Goal: Task Accomplishment & Management: Manage account settings

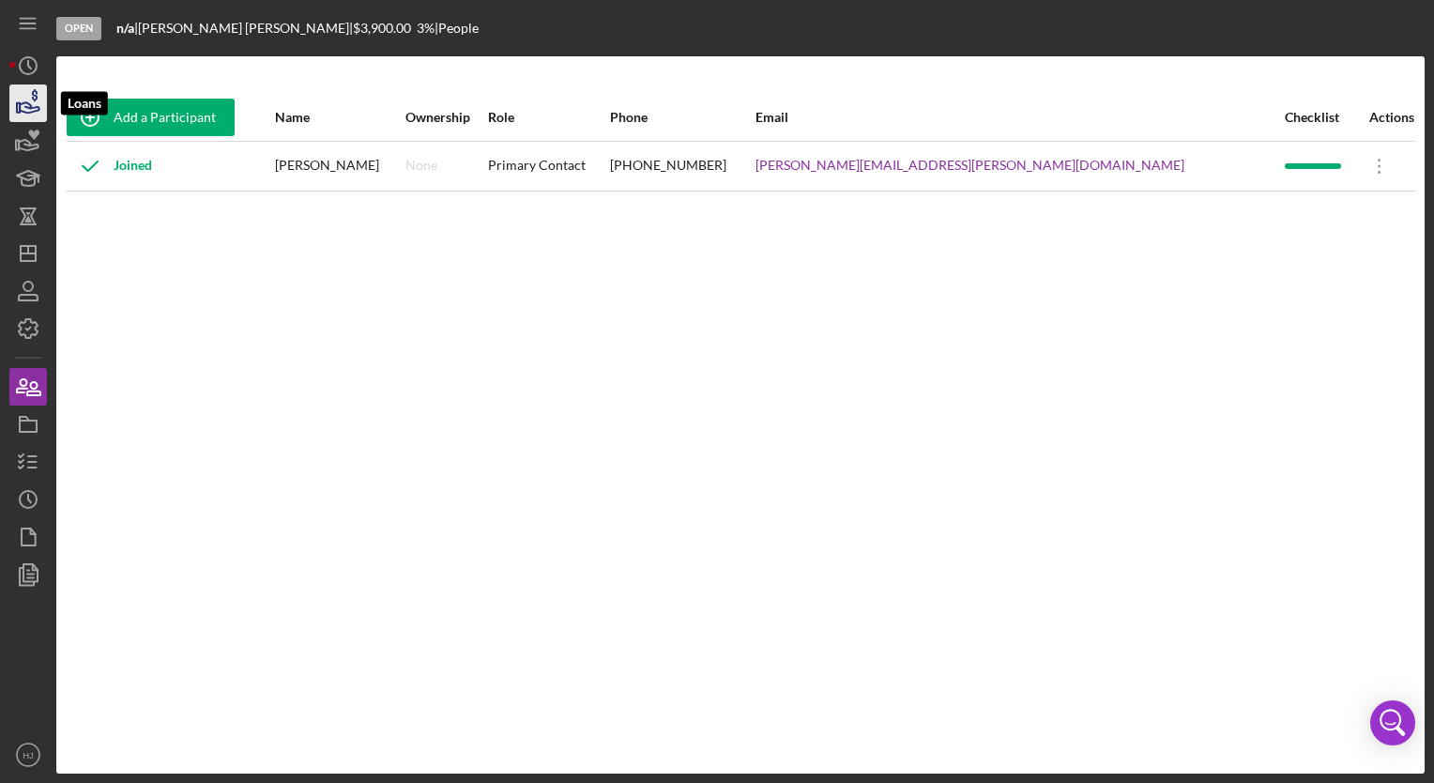
click at [29, 107] on icon "button" at bounding box center [30, 107] width 20 height 10
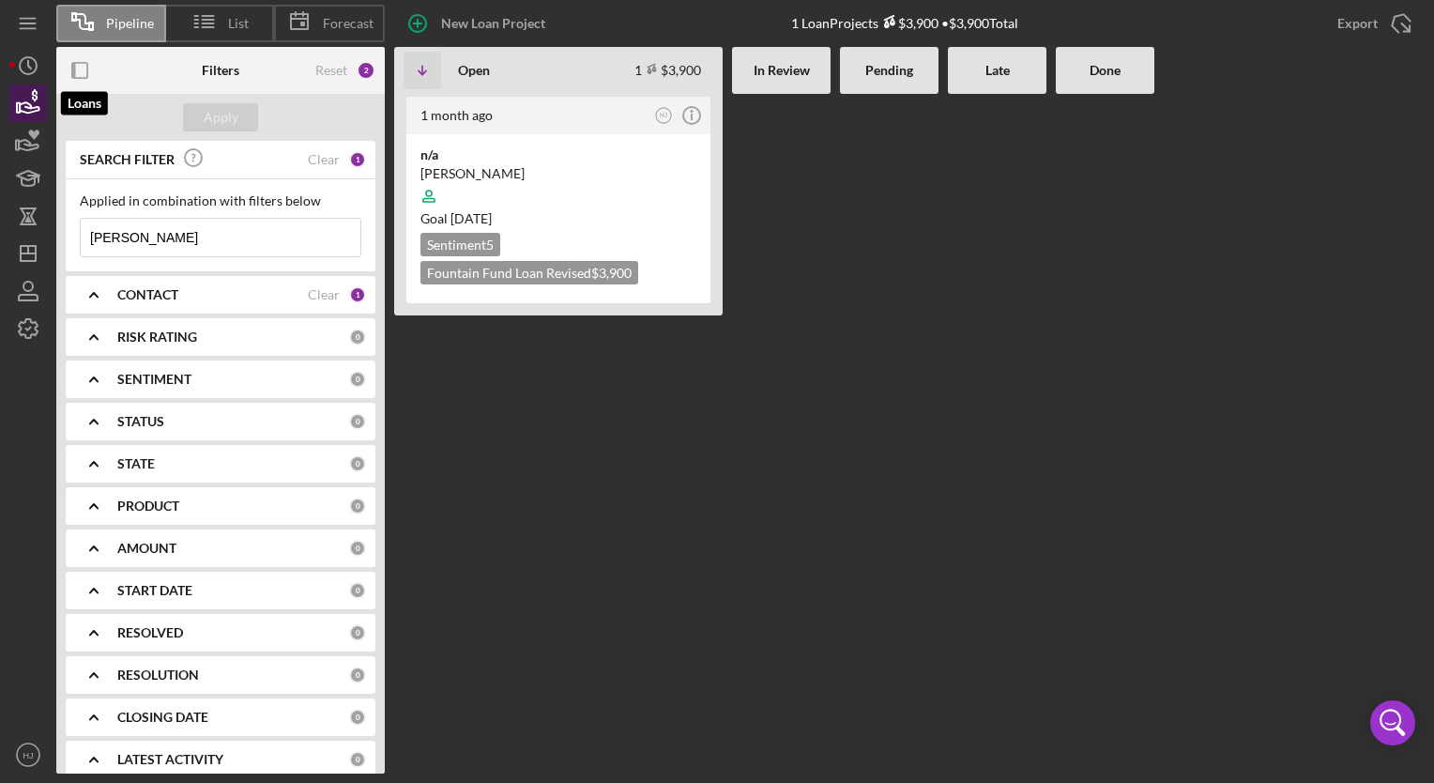
click at [30, 113] on icon "button" at bounding box center [30, 107] width 20 height 10
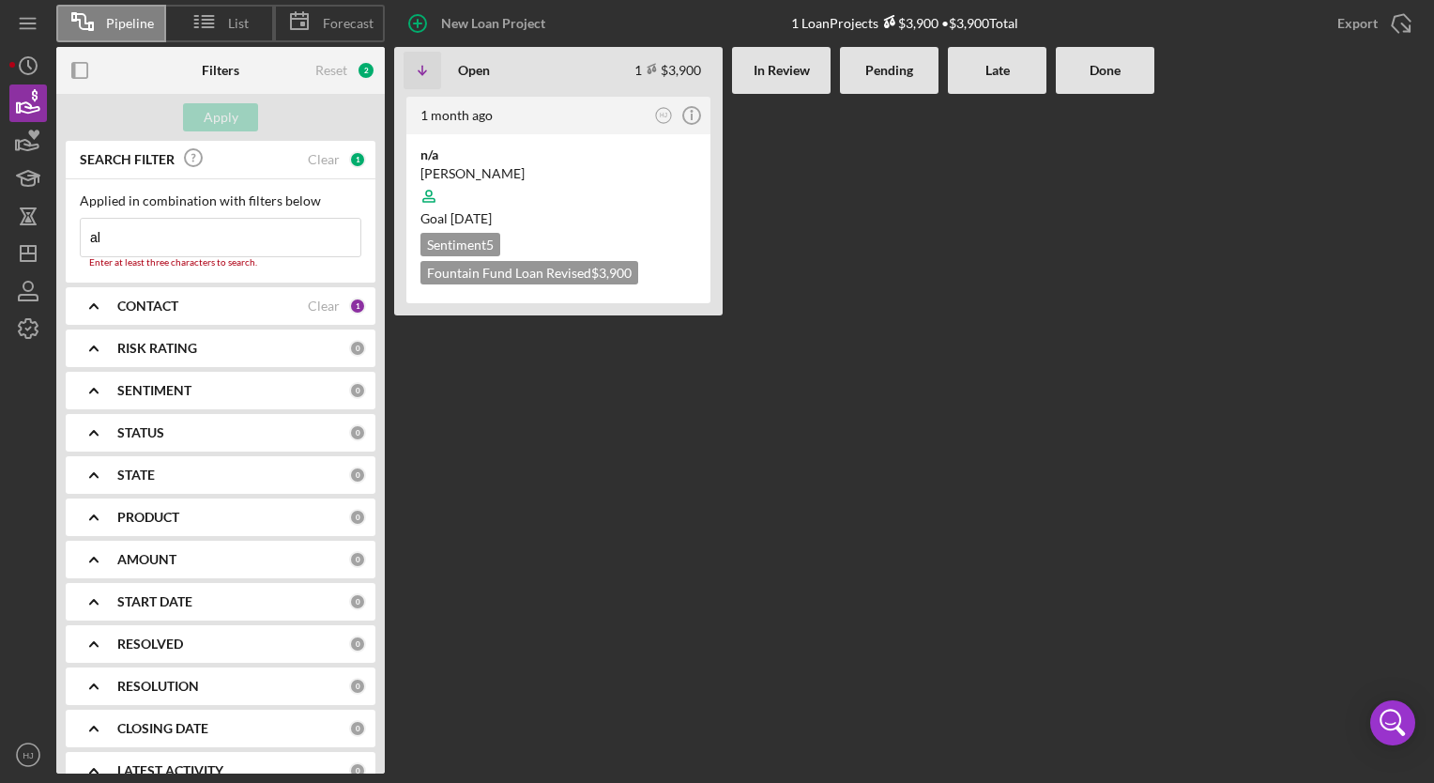
type input "a"
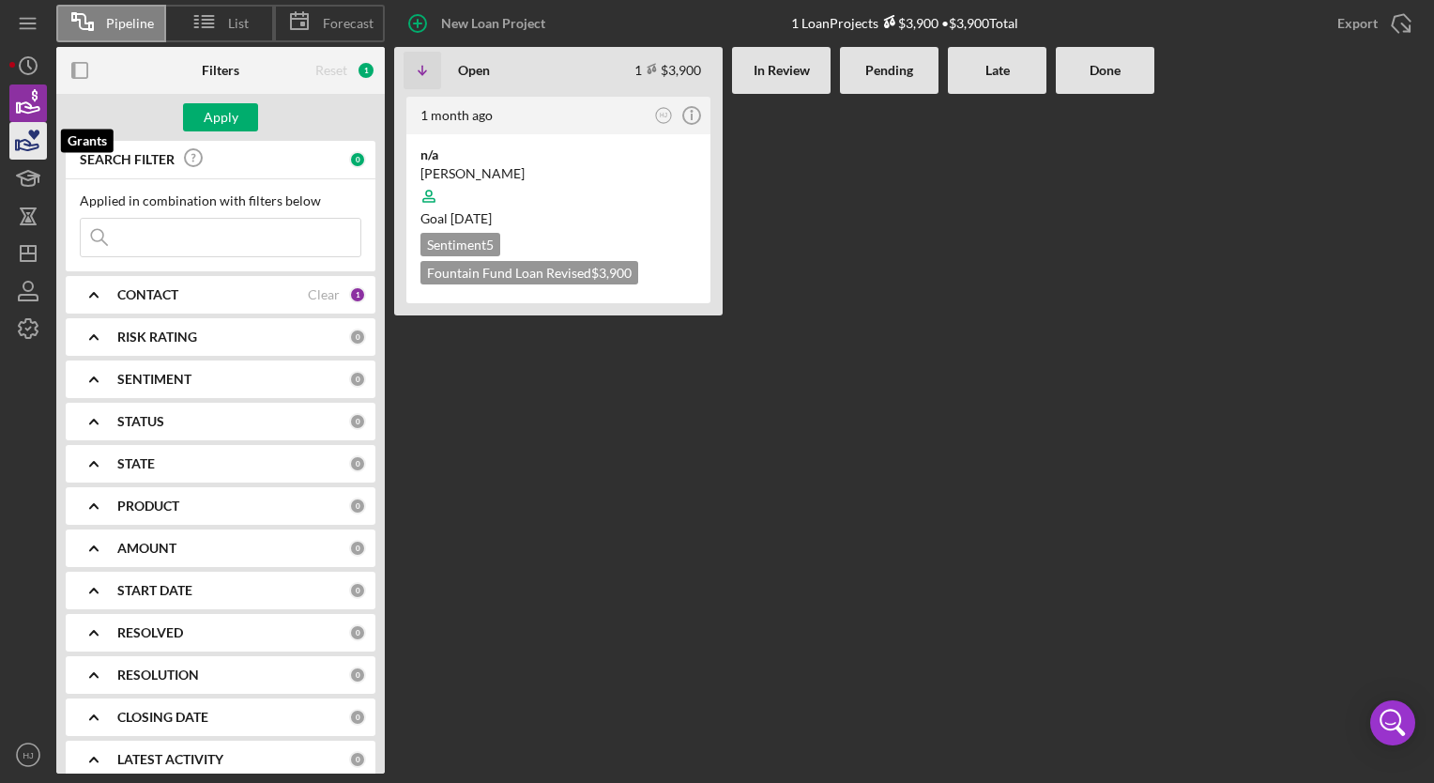
click at [30, 138] on icon "button" at bounding box center [28, 140] width 47 height 47
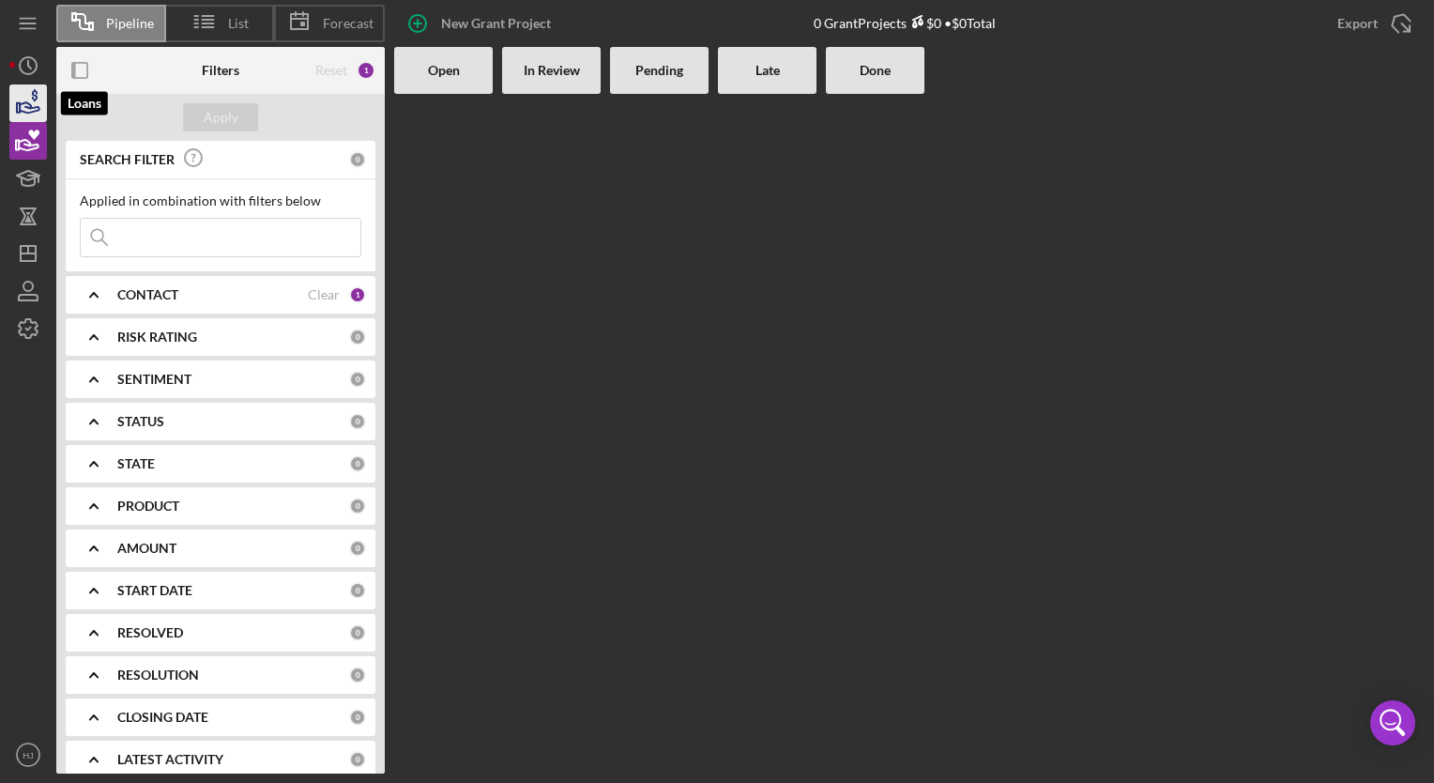
click at [21, 107] on icon "button" at bounding box center [28, 103] width 47 height 47
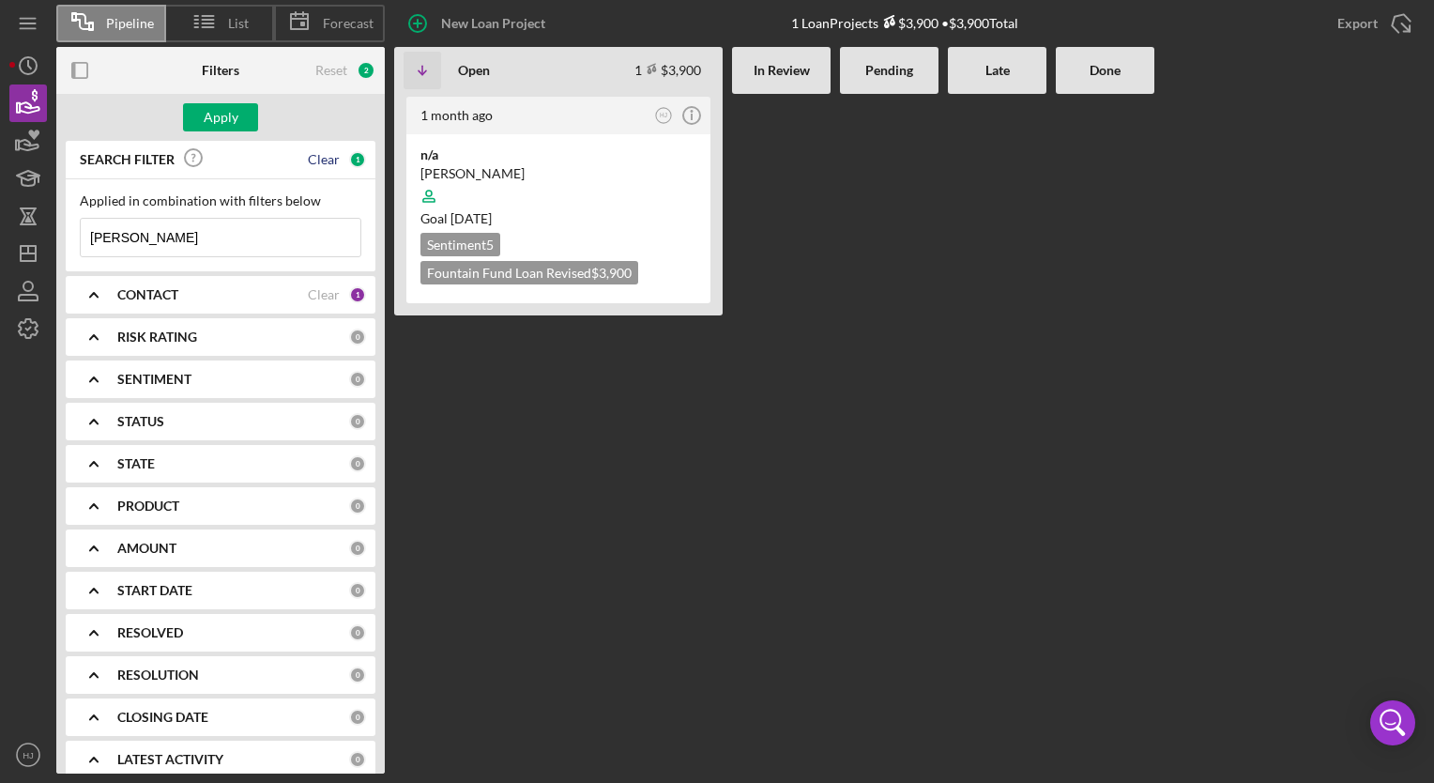
type input "alex"
click at [323, 159] on div "Clear" at bounding box center [324, 159] width 32 height 15
click at [26, 140] on icon "button" at bounding box center [29, 145] width 20 height 10
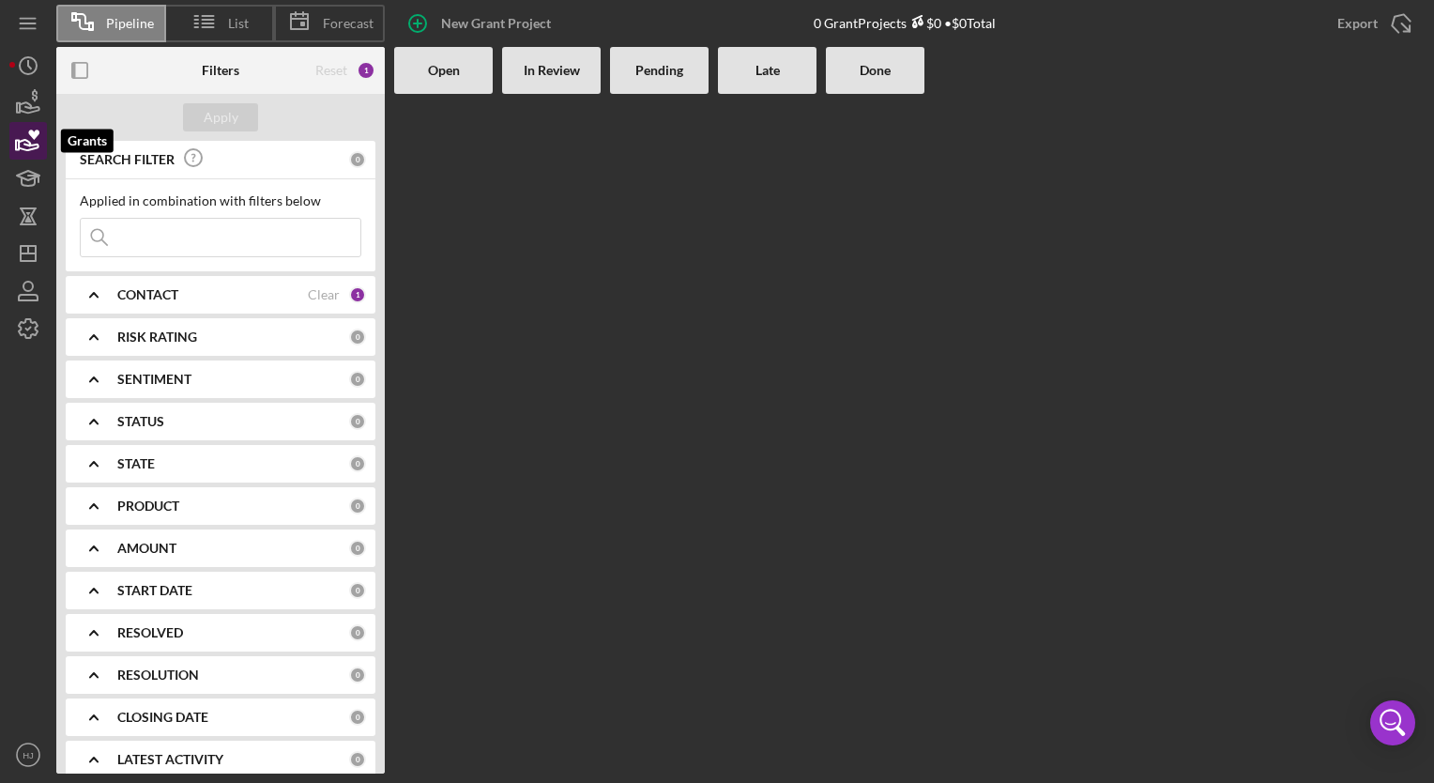
click at [21, 127] on icon "button" at bounding box center [28, 140] width 47 height 47
click at [18, 126] on icon "button" at bounding box center [28, 140] width 47 height 47
click at [18, 115] on icon "button" at bounding box center [28, 103] width 47 height 47
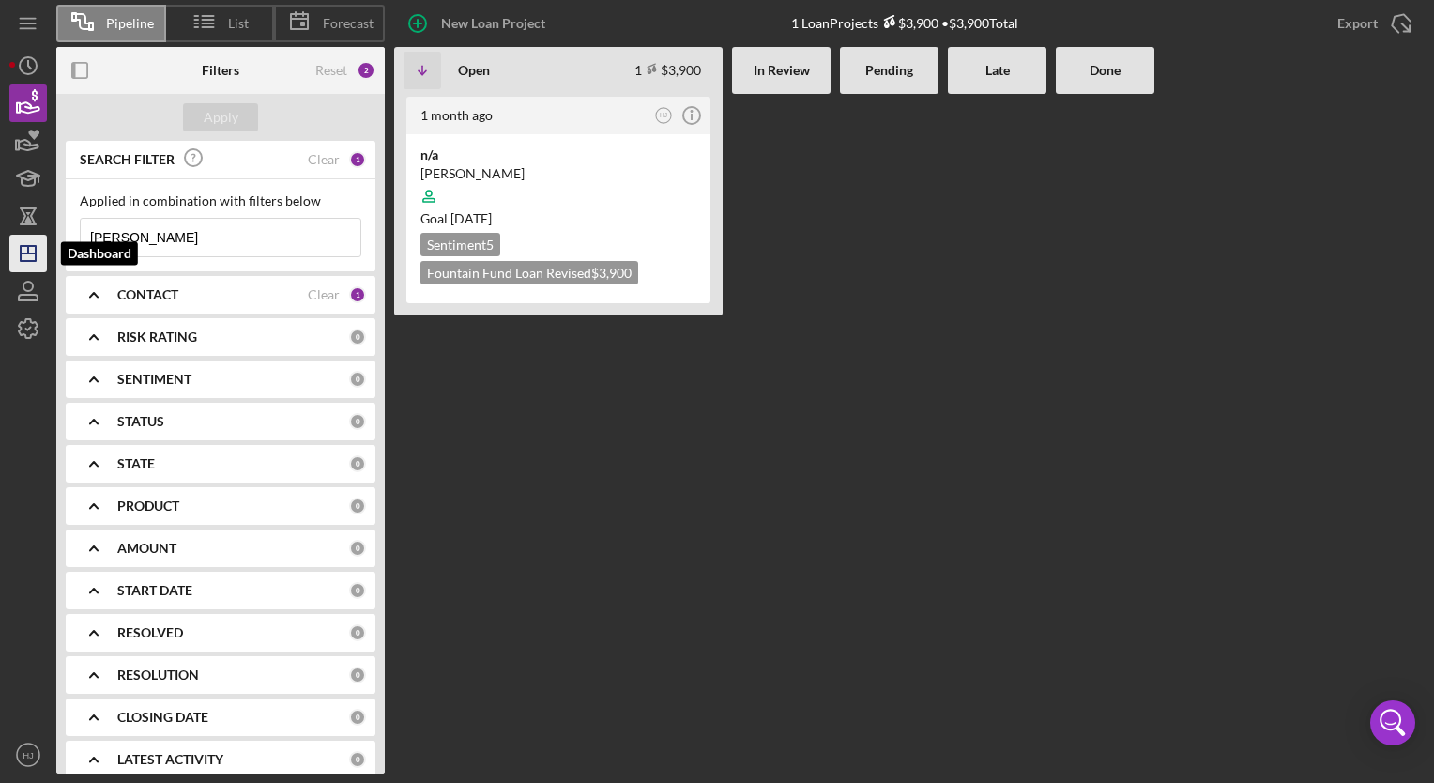
click at [27, 260] on polygon "button" at bounding box center [28, 253] width 15 height 15
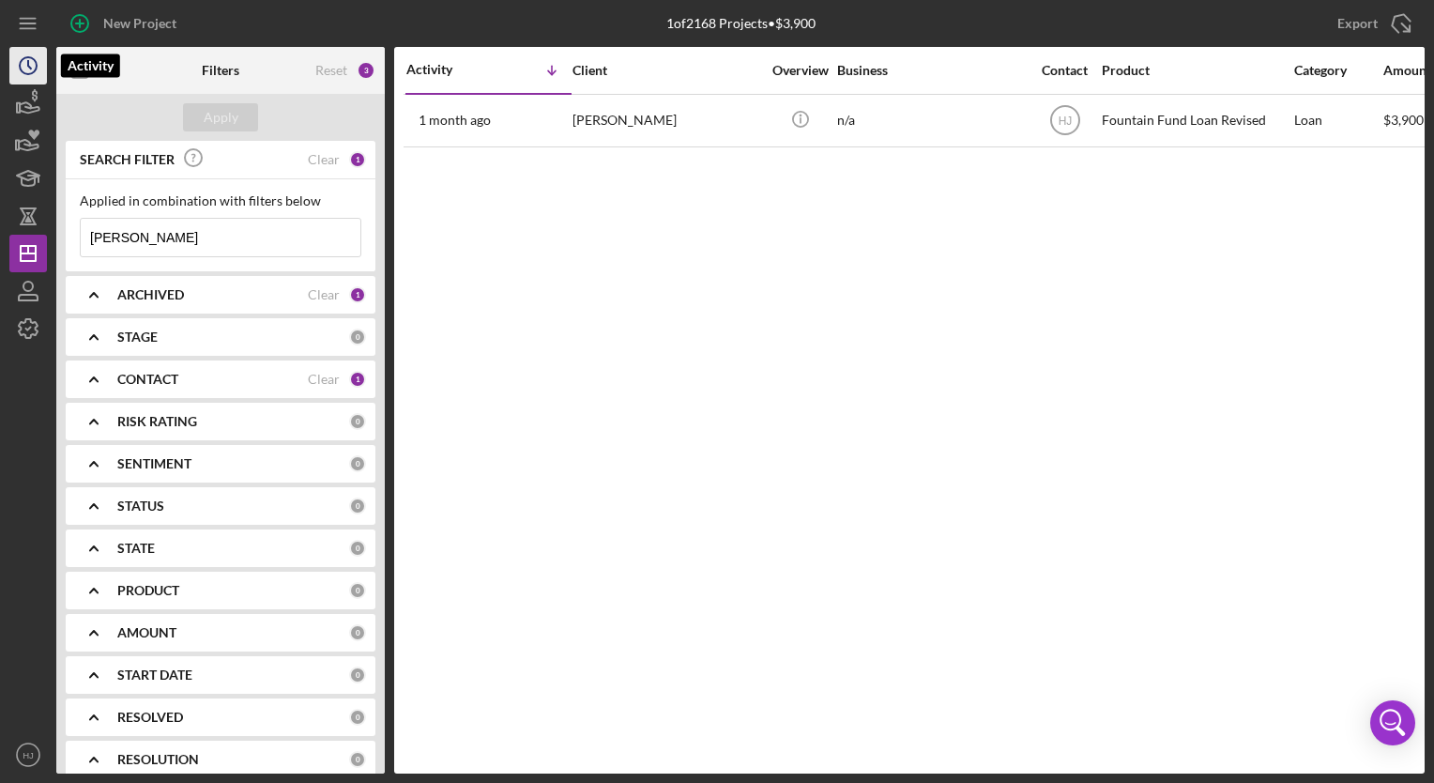
click at [29, 83] on icon "Icon/History" at bounding box center [28, 65] width 47 height 47
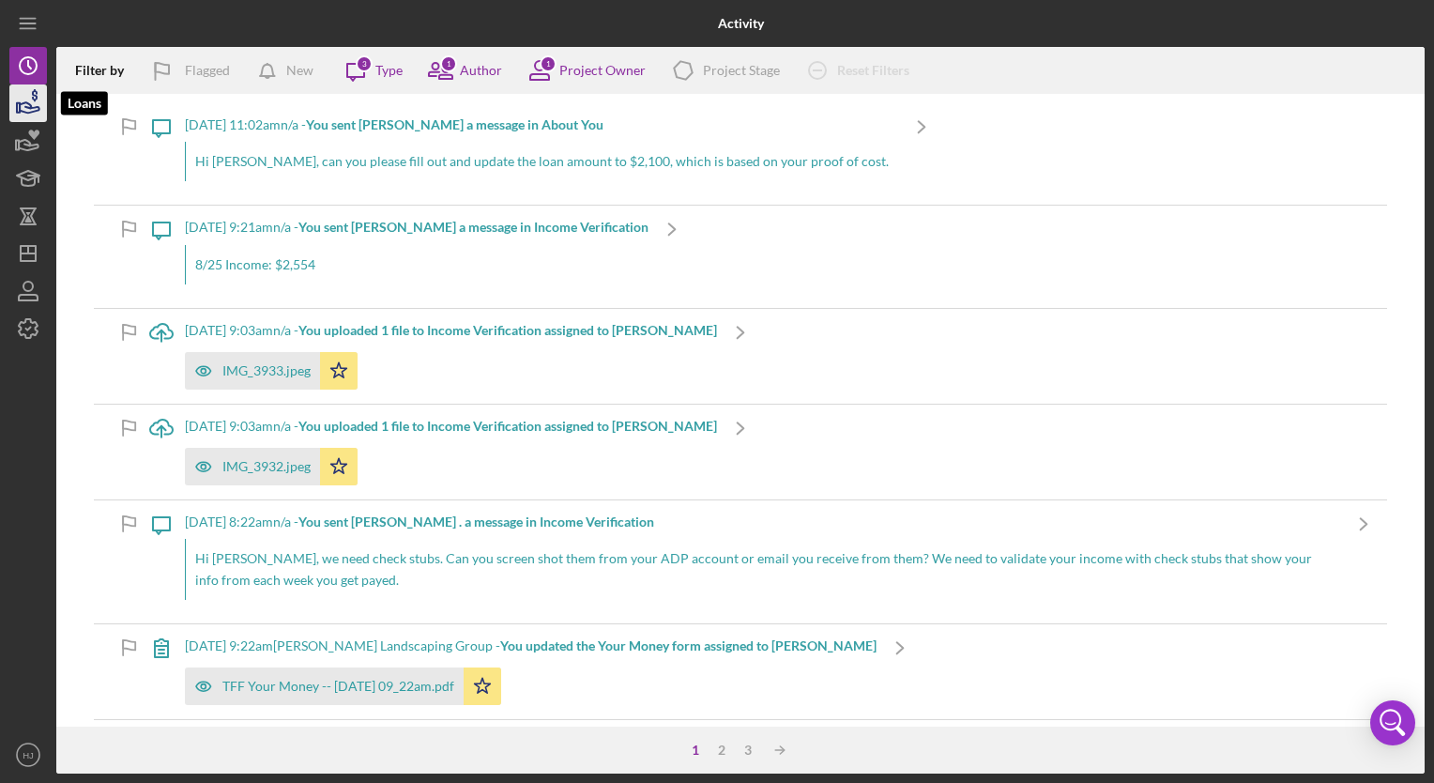
click at [25, 109] on icon "button" at bounding box center [28, 103] width 47 height 47
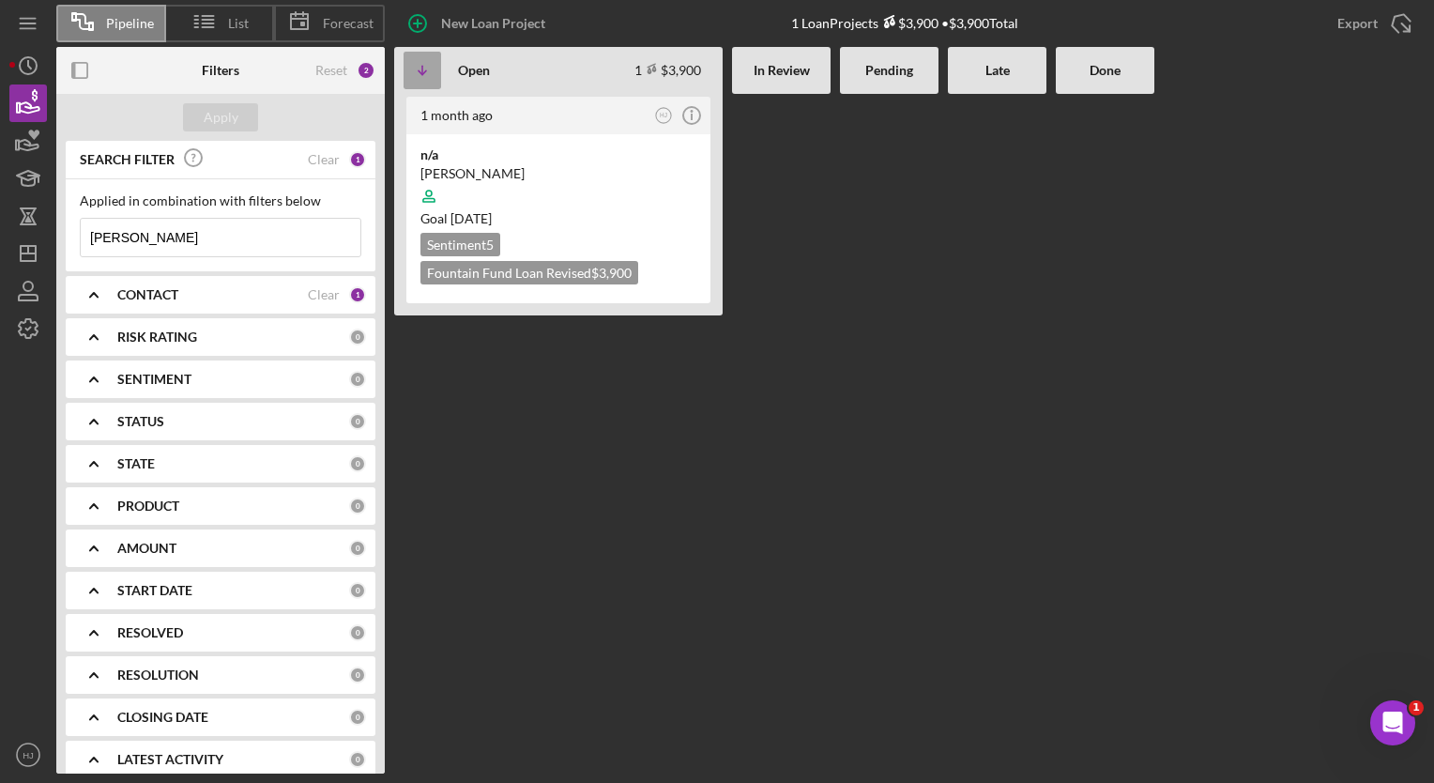
click at [417, 68] on icon "Icon/Table Sort Arrow" at bounding box center [423, 71] width 38 height 38
click at [217, 7] on icon at bounding box center [204, 21] width 47 height 47
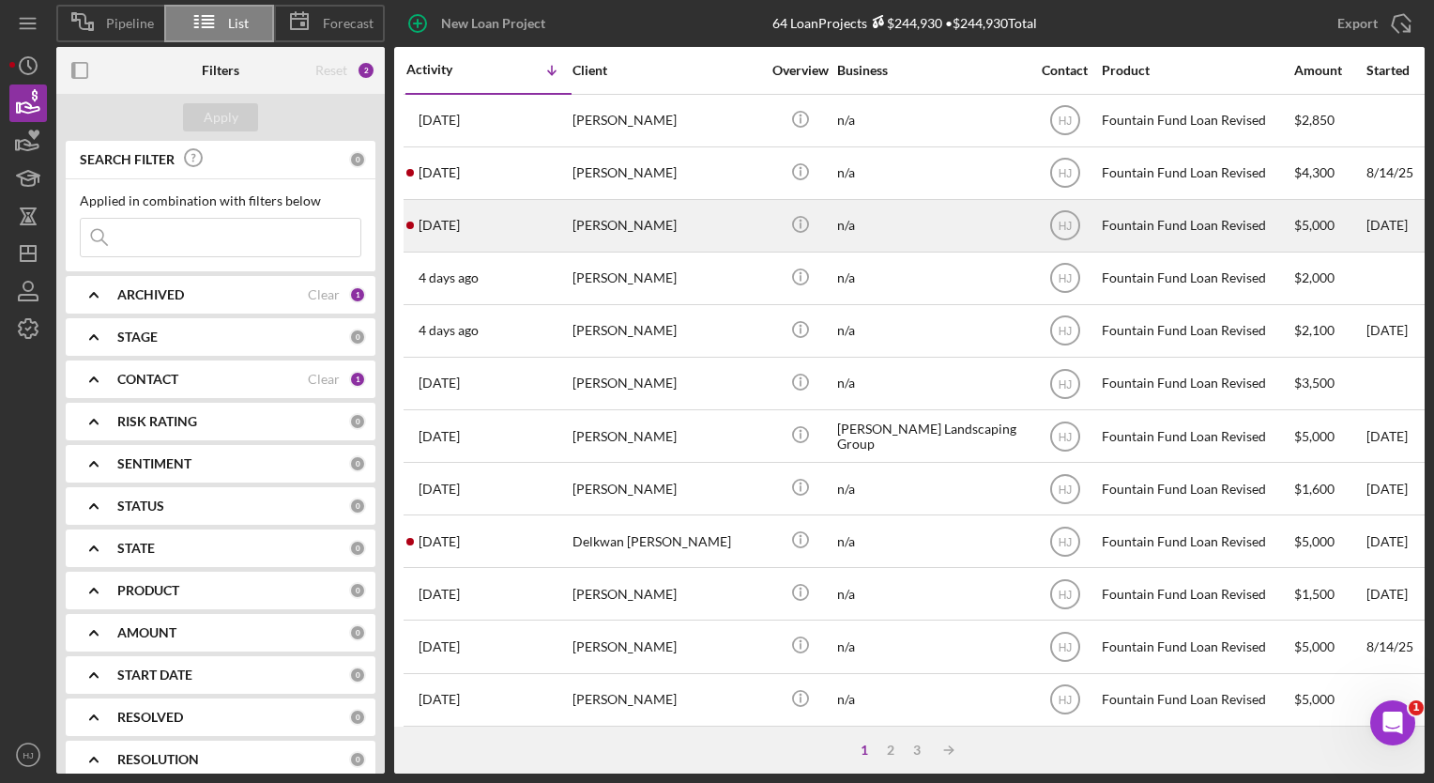
click at [565, 214] on div "[DATE] [PERSON_NAME]" at bounding box center [488, 226] width 164 height 50
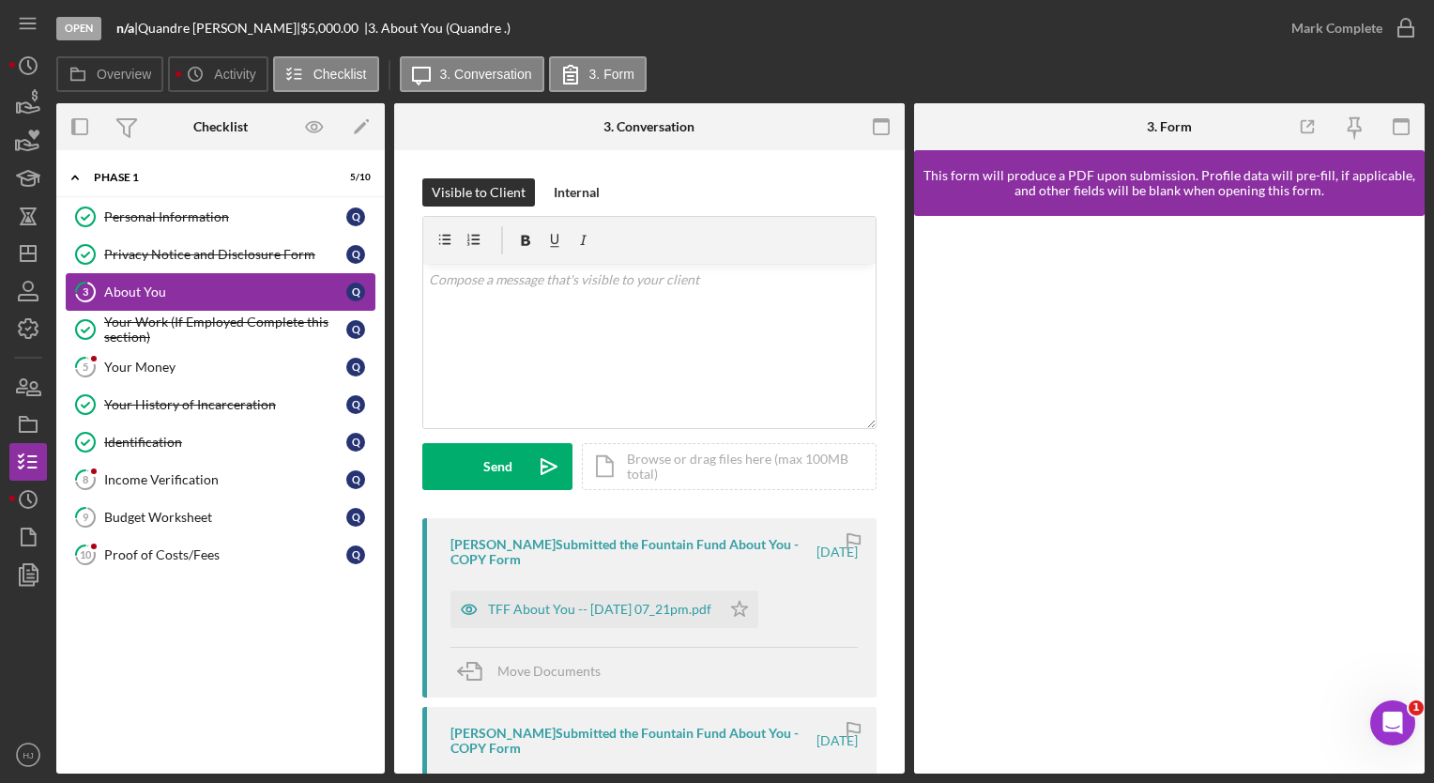
click at [121, 285] on div "About You" at bounding box center [225, 291] width 242 height 15
click at [558, 619] on div "TFF About You -- [DATE] 07_21pm.pdf" at bounding box center [586, 609] width 270 height 38
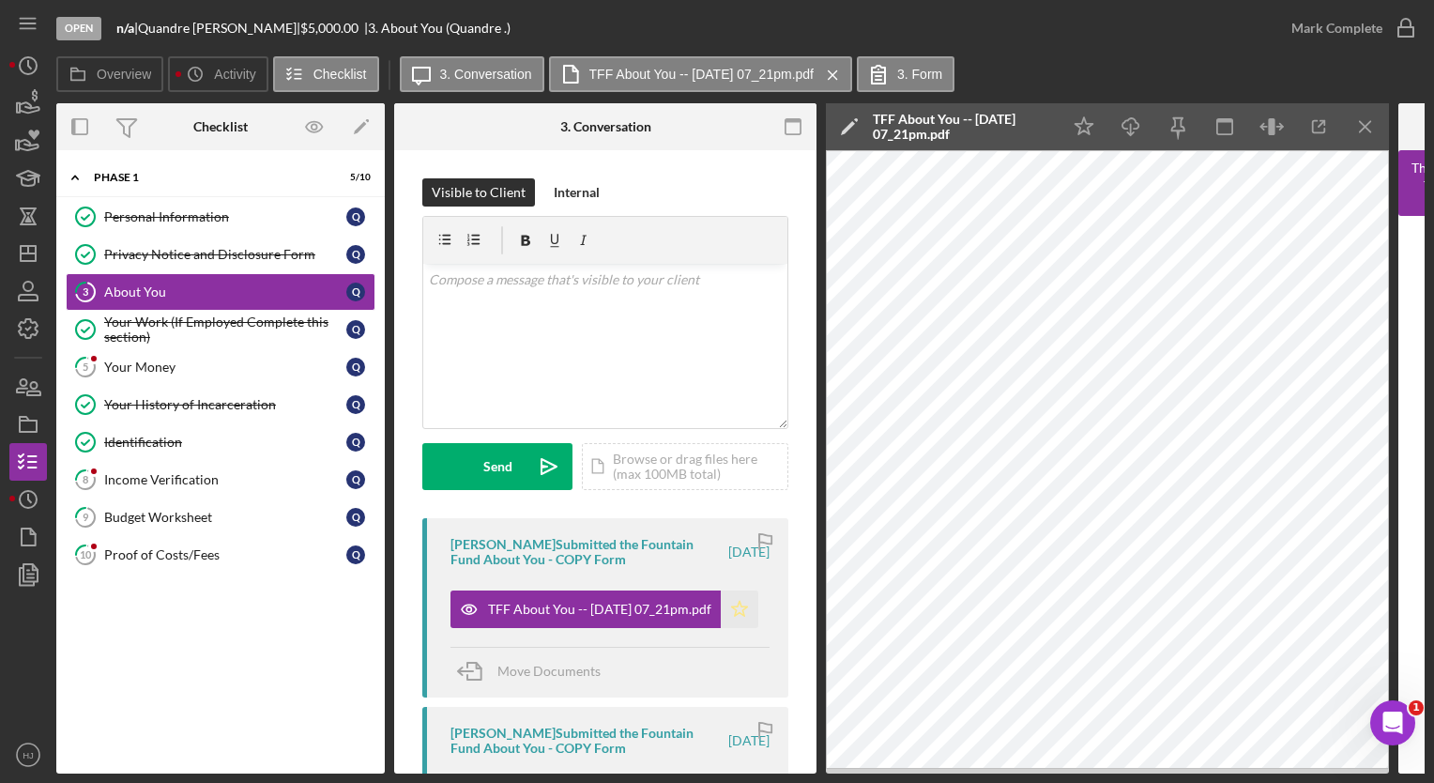
click at [736, 608] on icon "Icon/Star" at bounding box center [740, 609] width 38 height 38
click at [1397, 36] on icon "button" at bounding box center [1406, 28] width 47 height 47
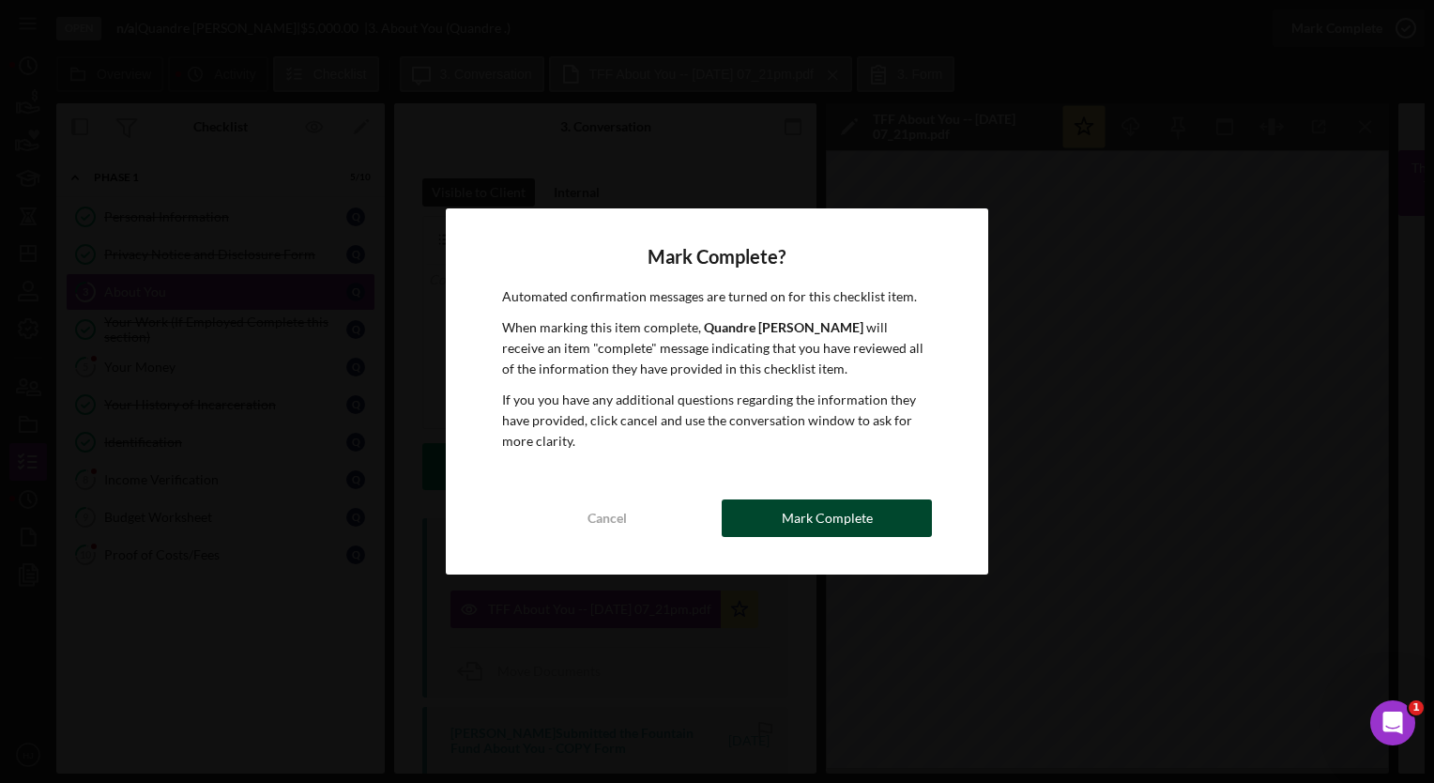
click at [788, 524] on div "Mark Complete" at bounding box center [827, 518] width 91 height 38
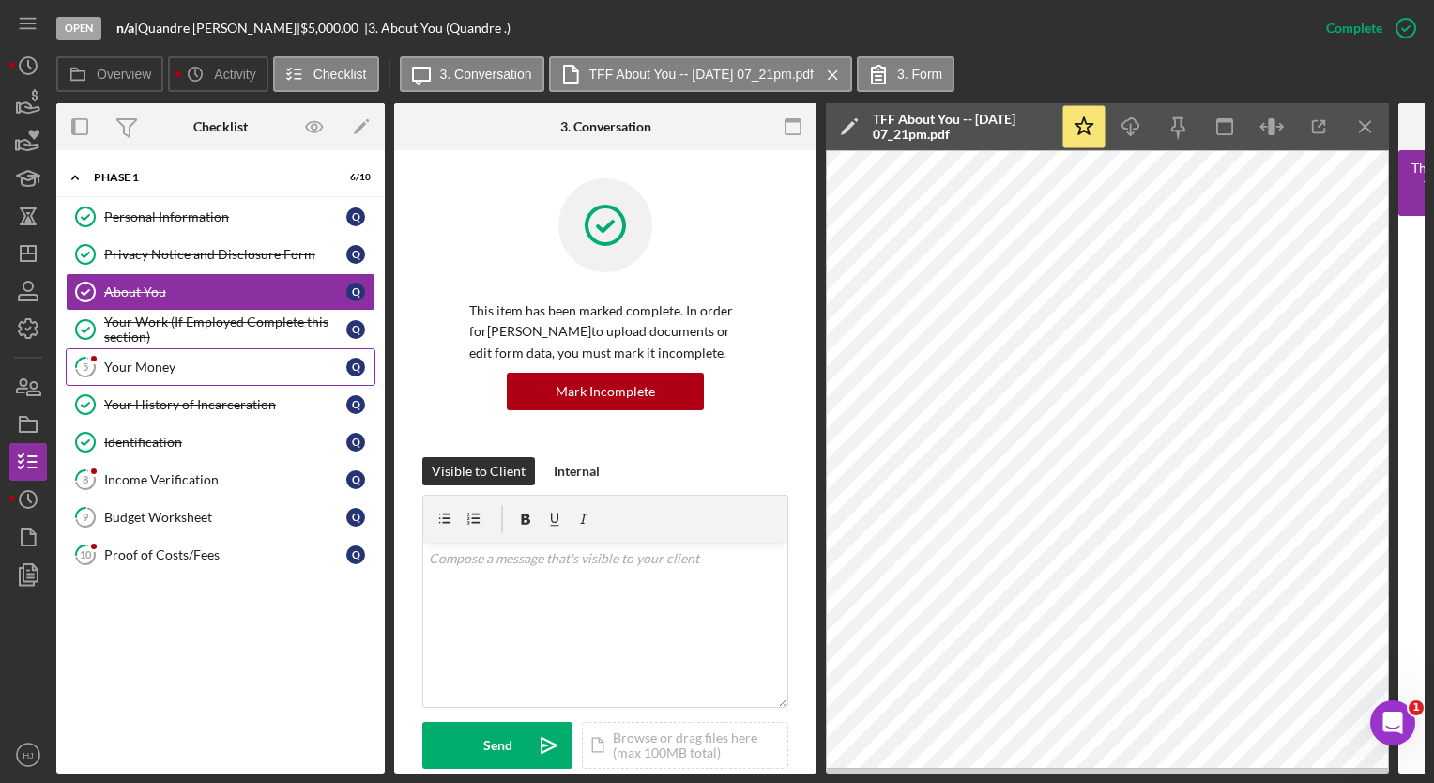
click at [130, 359] on div "Your Money" at bounding box center [225, 366] width 242 height 15
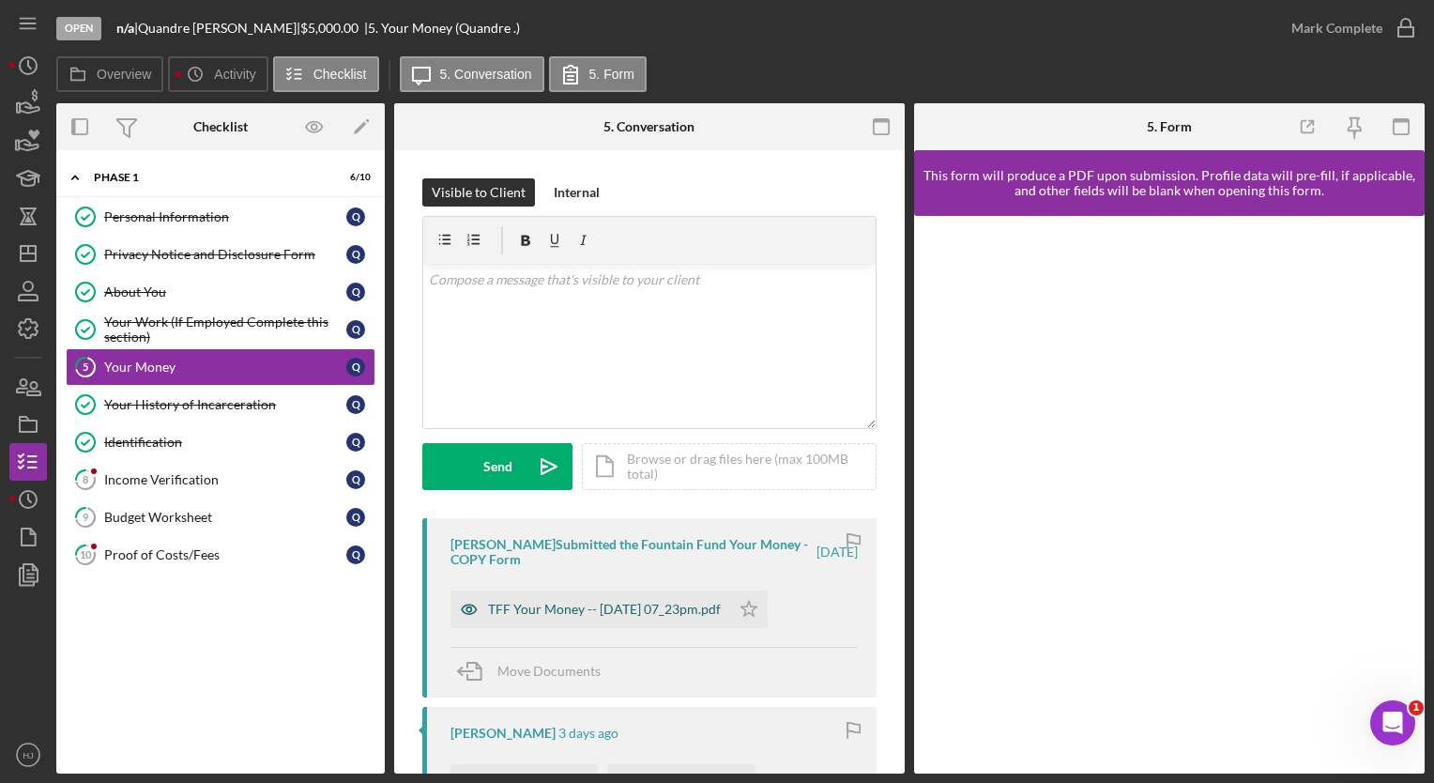
click at [565, 610] on div "TFF Your Money -- [DATE] 07_23pm.pdf" at bounding box center [604, 609] width 233 height 15
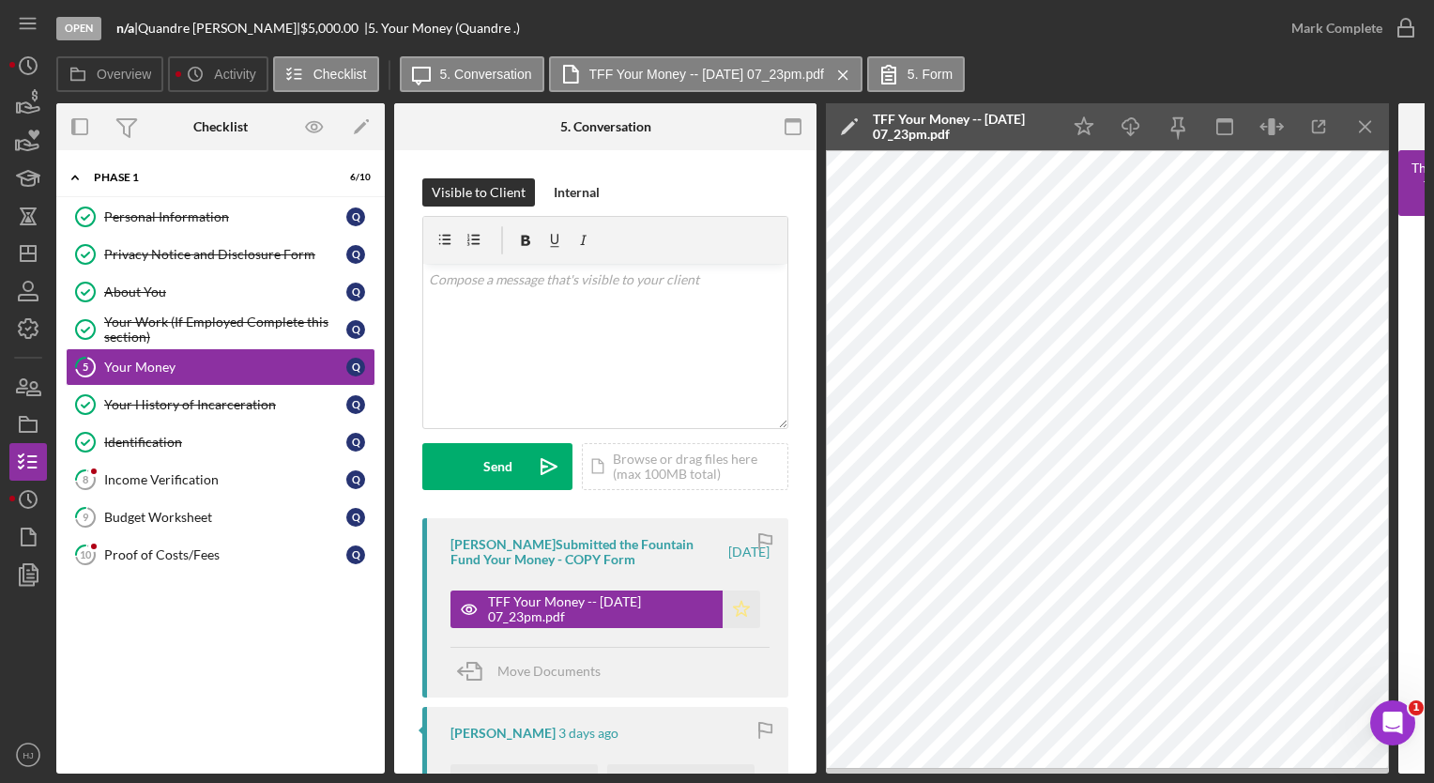
click at [725, 602] on icon "Icon/Star" at bounding box center [742, 609] width 38 height 38
click at [1335, 35] on div "Mark Complete" at bounding box center [1336, 28] width 91 height 38
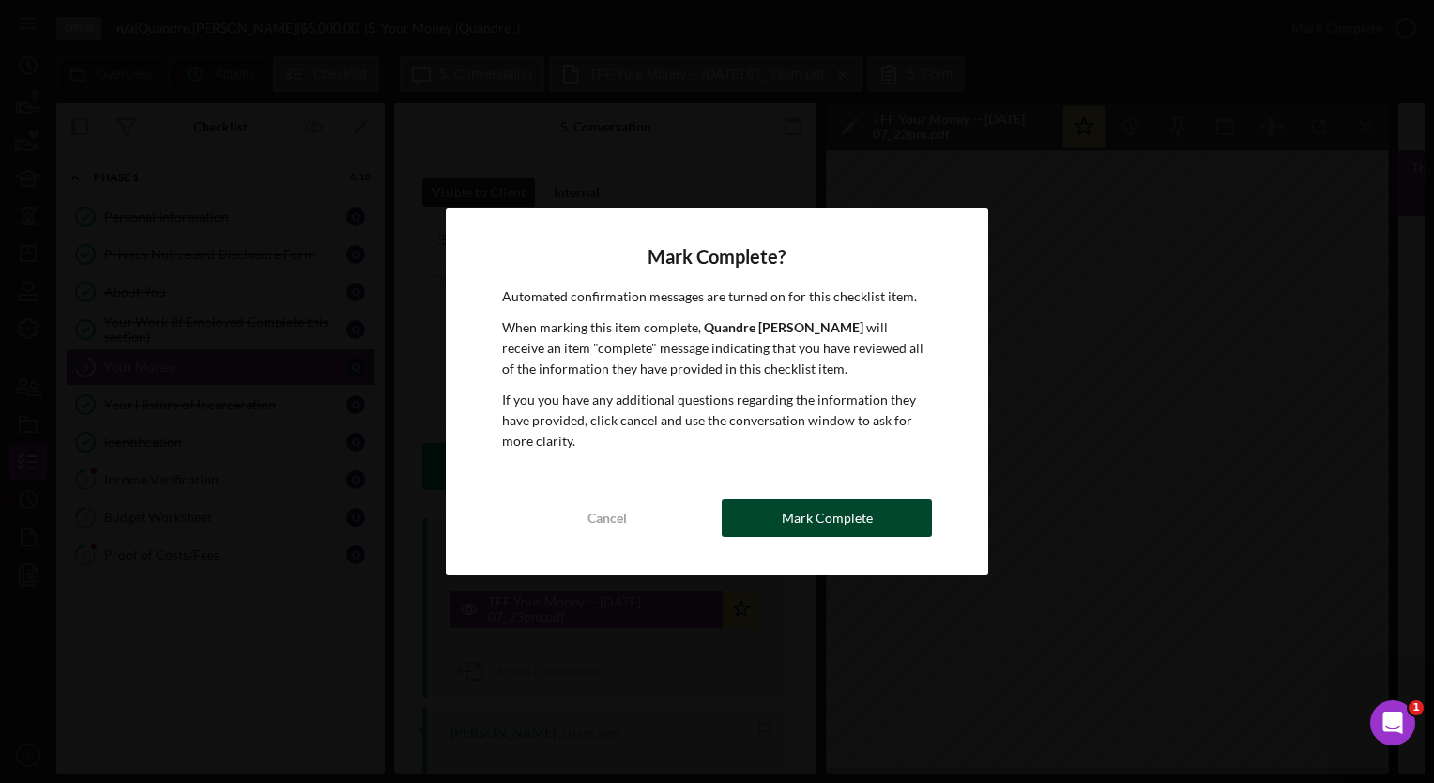
click at [848, 509] on div "Mark Complete" at bounding box center [827, 518] width 91 height 38
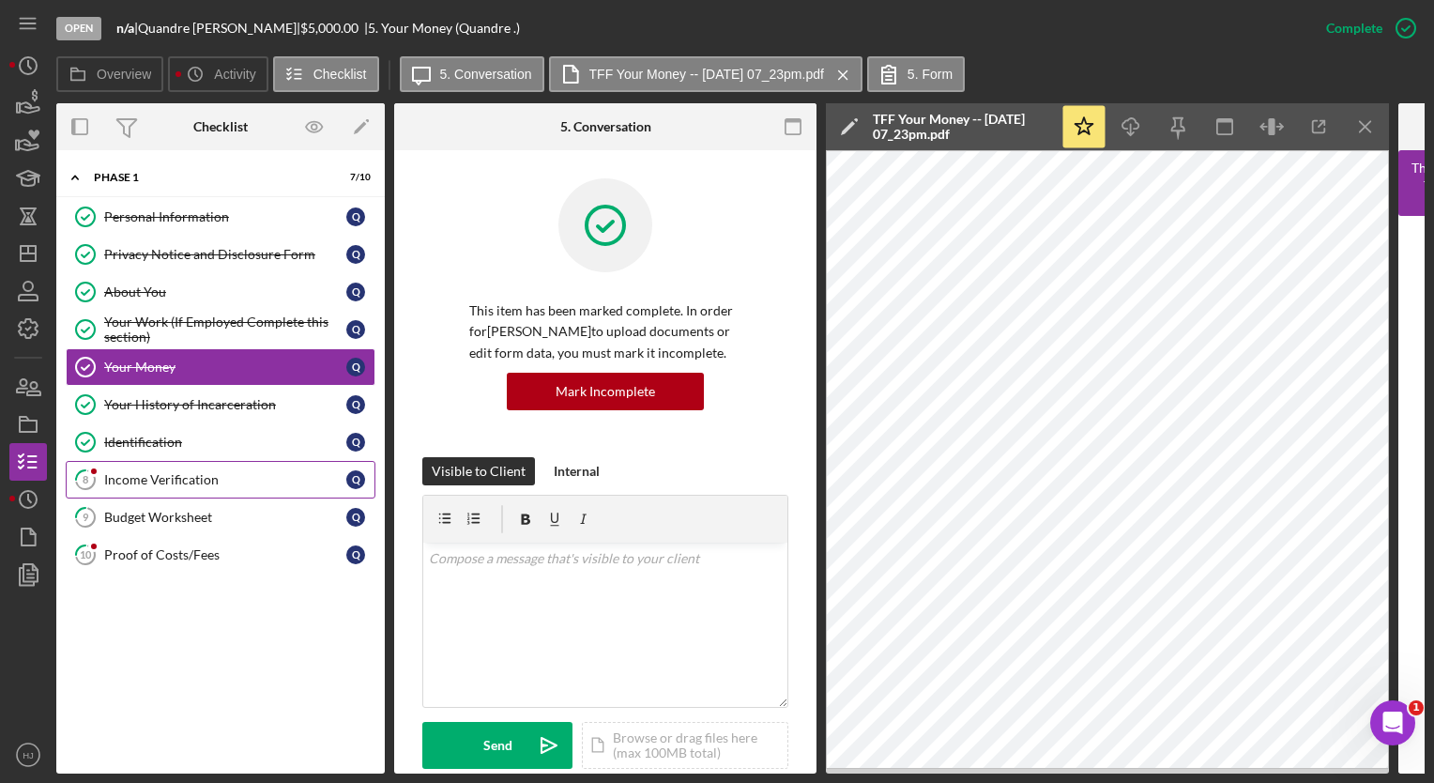
click at [131, 477] on div "Income Verification" at bounding box center [225, 479] width 242 height 15
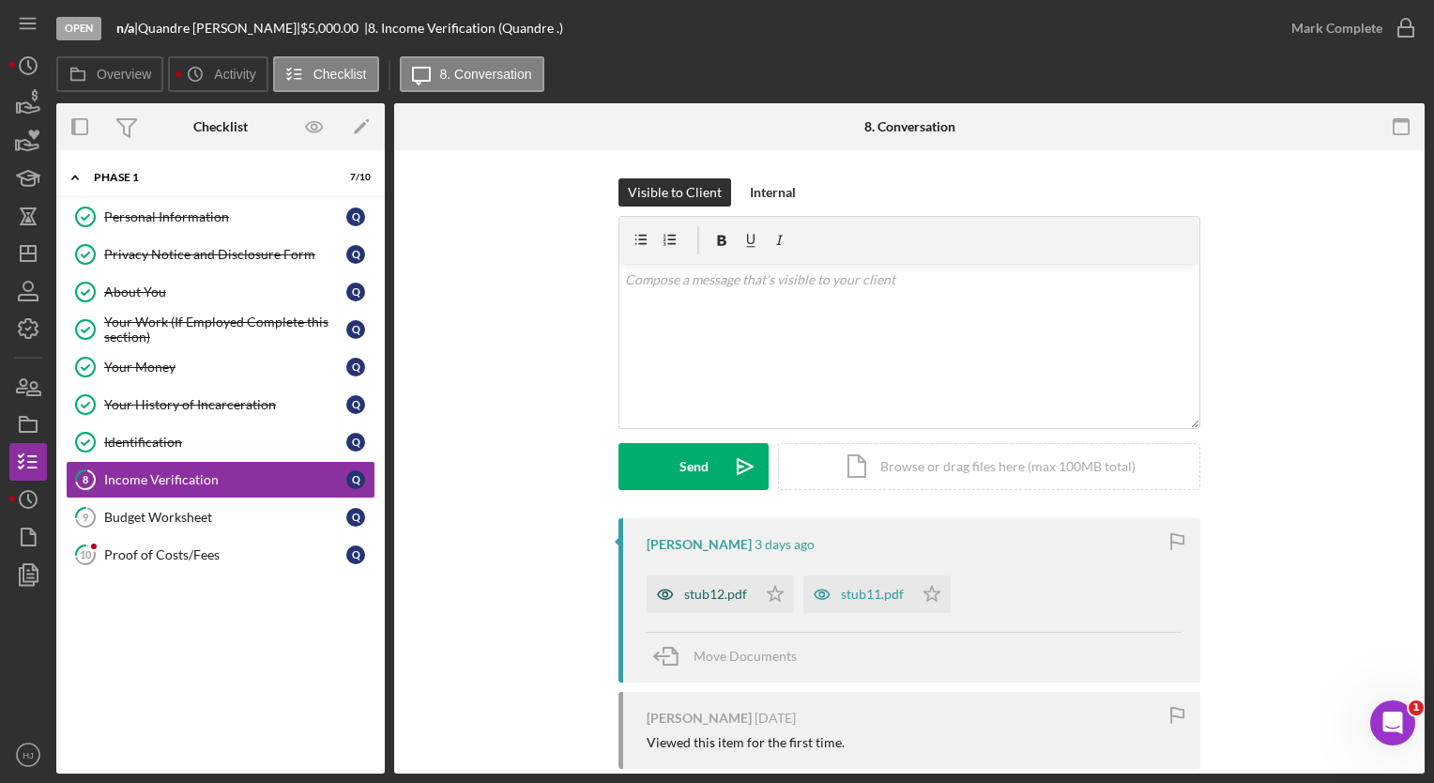
click at [694, 603] on div "stub12.pdf" at bounding box center [702, 594] width 110 height 38
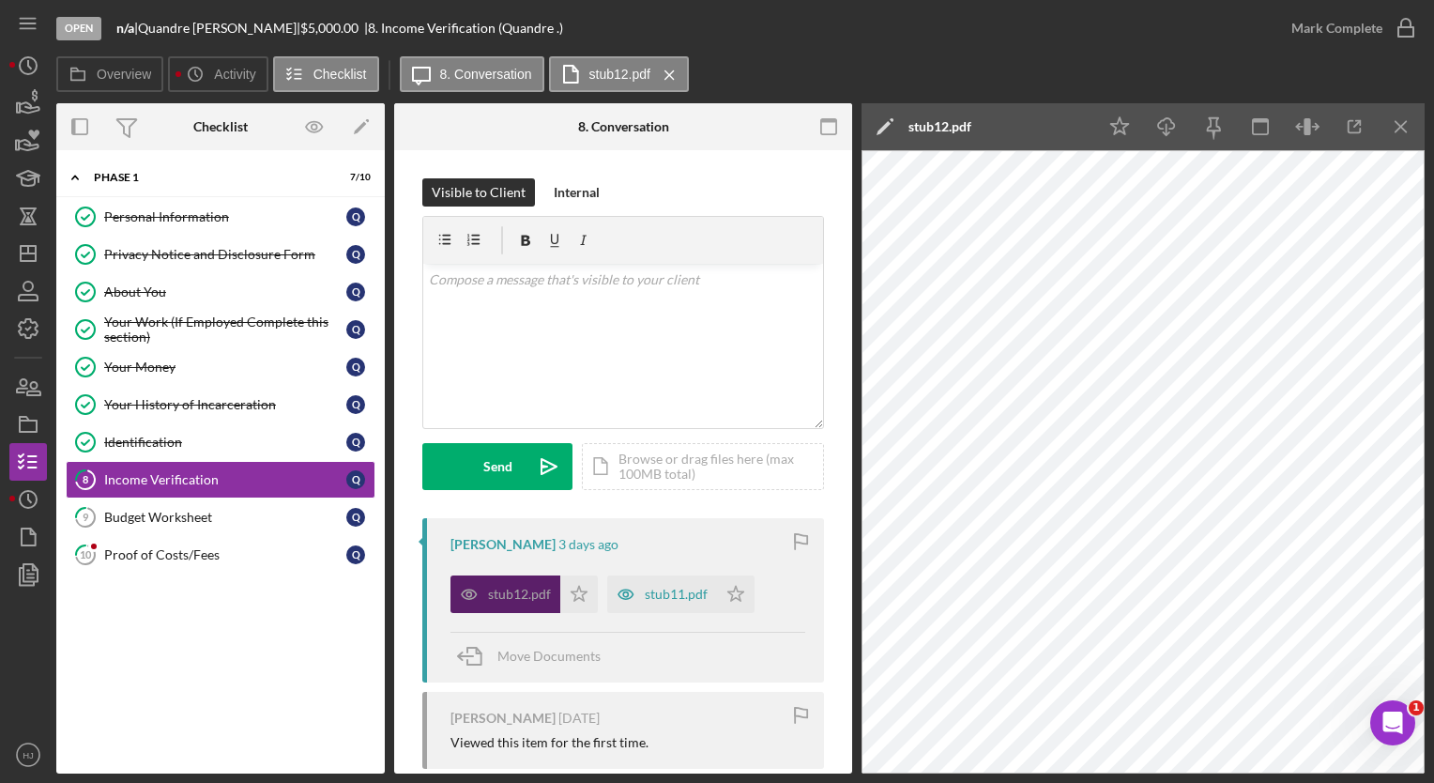
click at [694, 603] on div "stub11.pdf" at bounding box center [662, 594] width 110 height 38
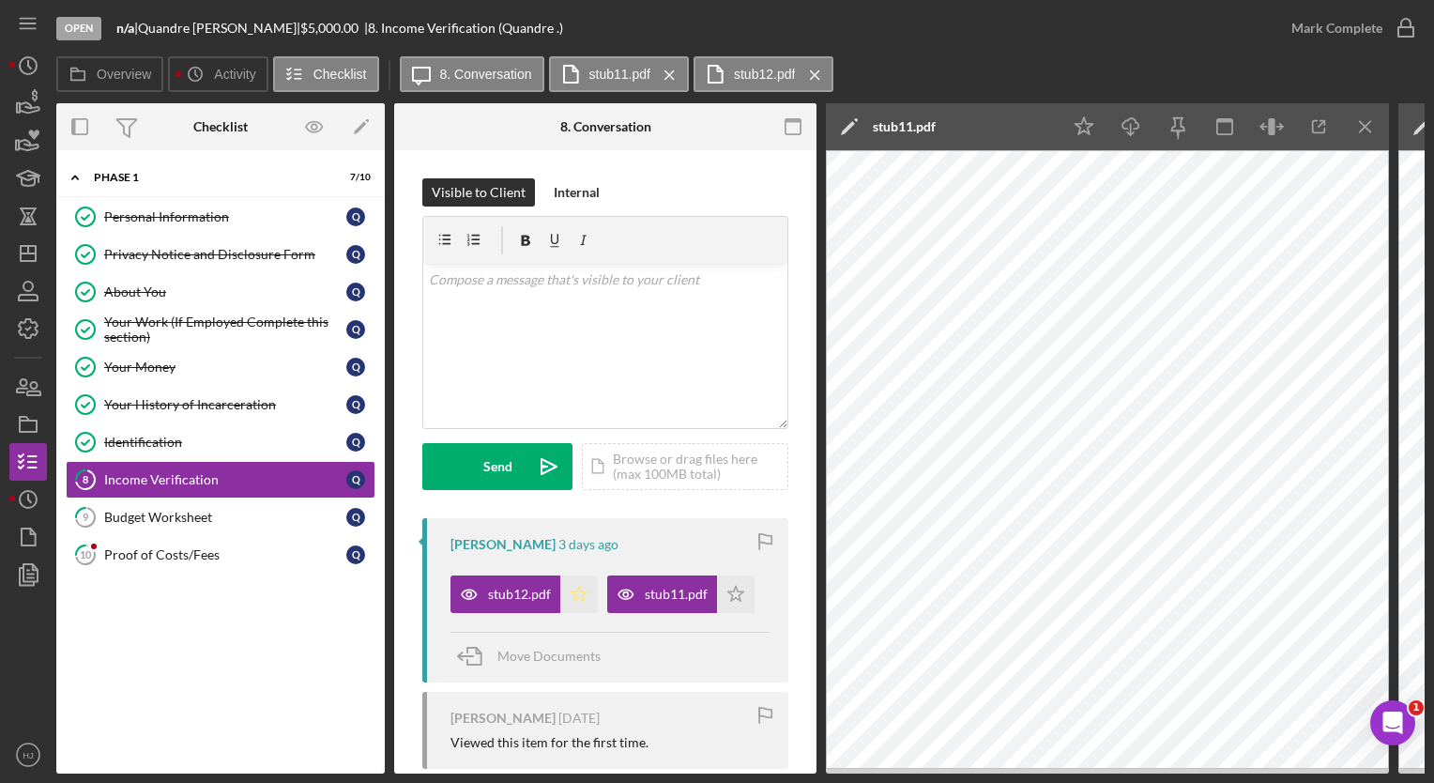
click at [584, 584] on icon "Icon/Star" at bounding box center [579, 594] width 38 height 38
click at [740, 607] on icon "Icon/Star" at bounding box center [736, 594] width 38 height 38
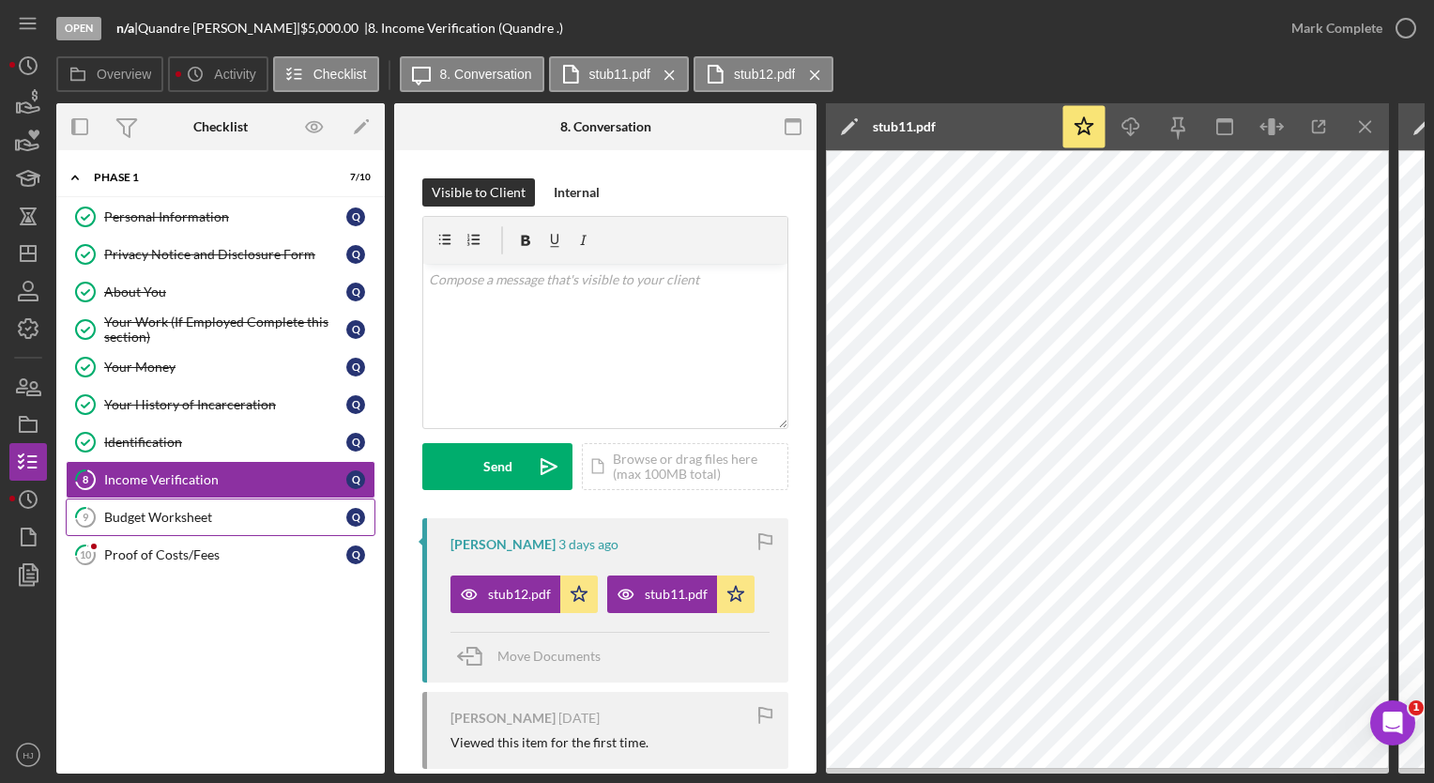
click at [221, 516] on div "Budget Worksheet" at bounding box center [225, 517] width 242 height 15
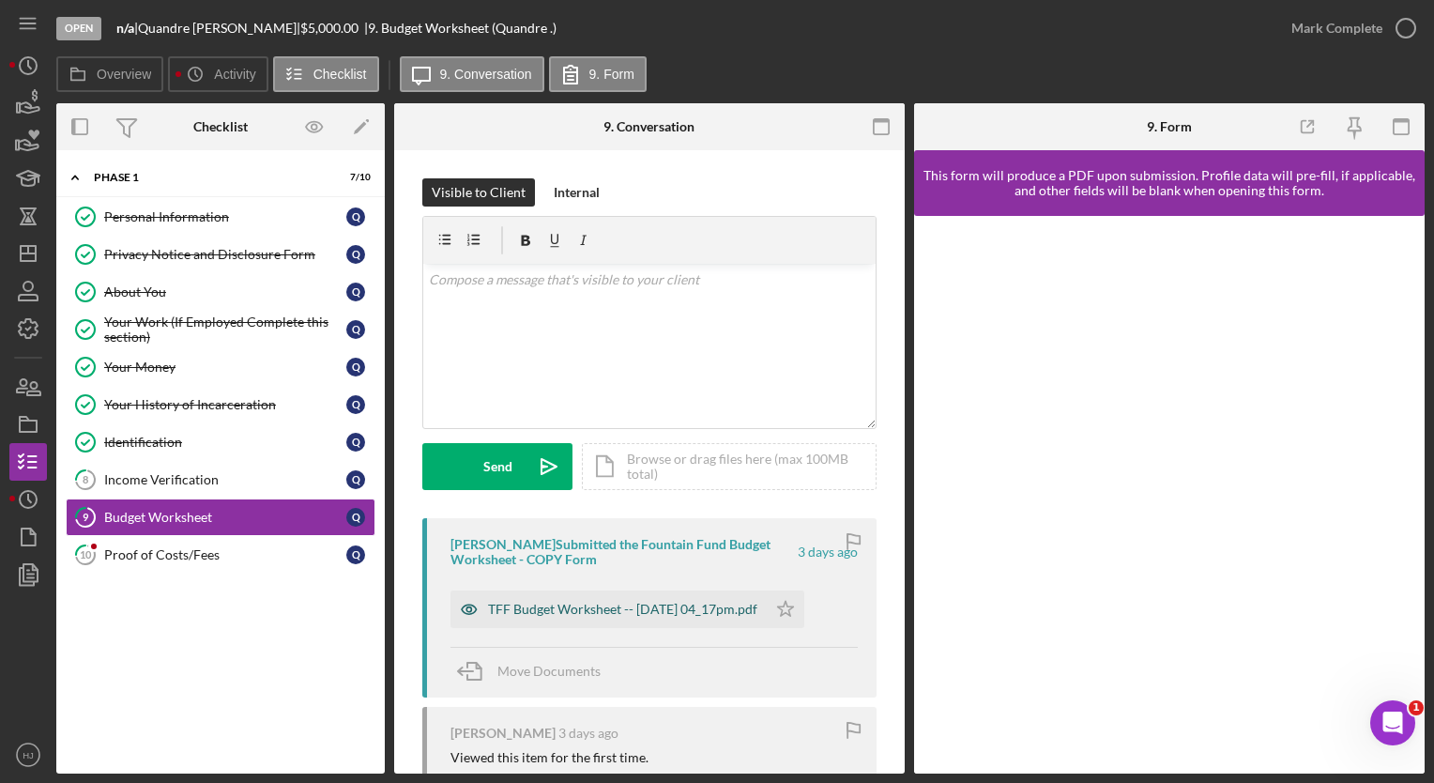
click at [556, 619] on div "TFF Budget Worksheet -- [DATE] 04_17pm.pdf" at bounding box center [609, 609] width 316 height 38
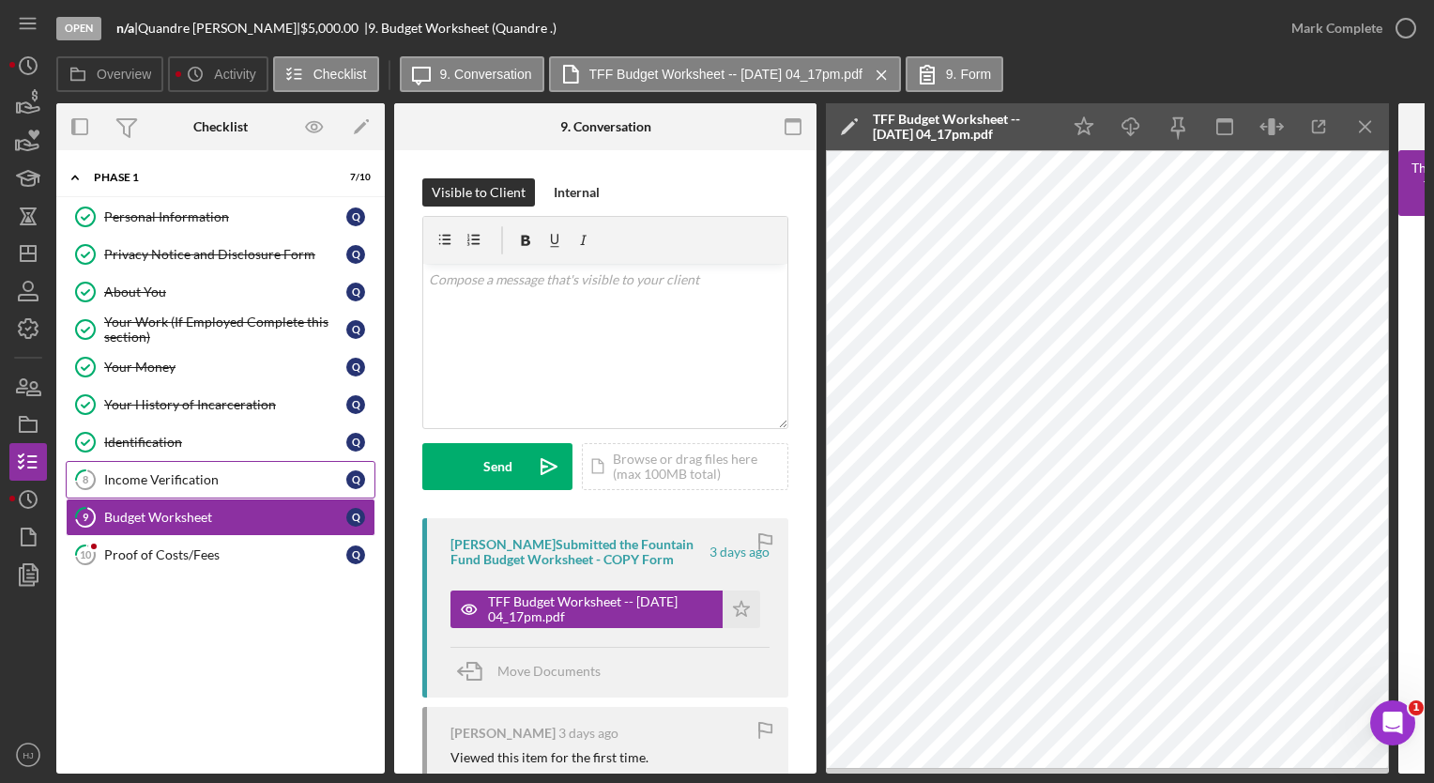
click at [205, 466] on link "8 Income Verification Q" at bounding box center [221, 480] width 310 height 38
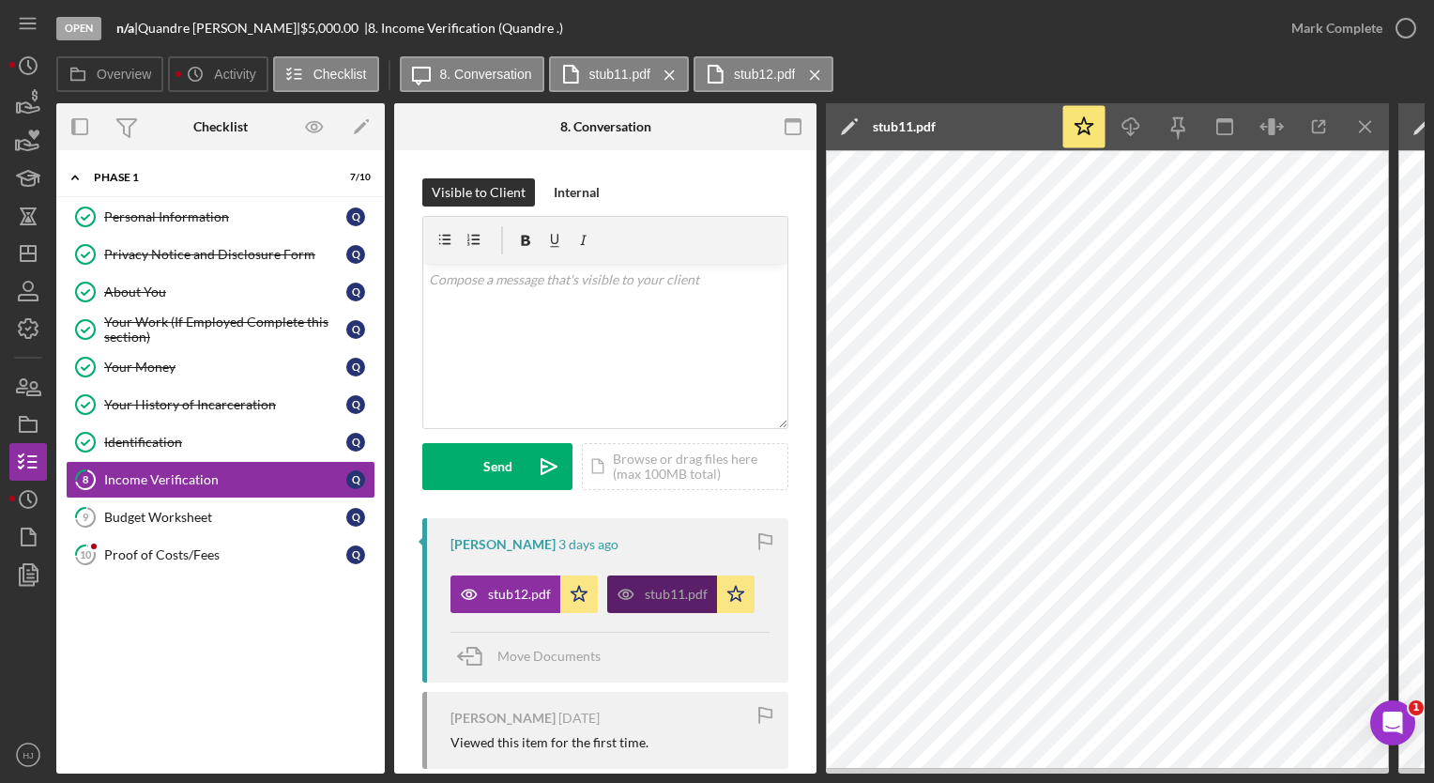
click at [651, 598] on div "stub11.pdf" at bounding box center [676, 594] width 63 height 15
click at [497, 585] on div "stub12.pdf" at bounding box center [506, 594] width 110 height 38
click at [1367, 130] on icon "Icon/Menu Close" at bounding box center [1366, 127] width 42 height 42
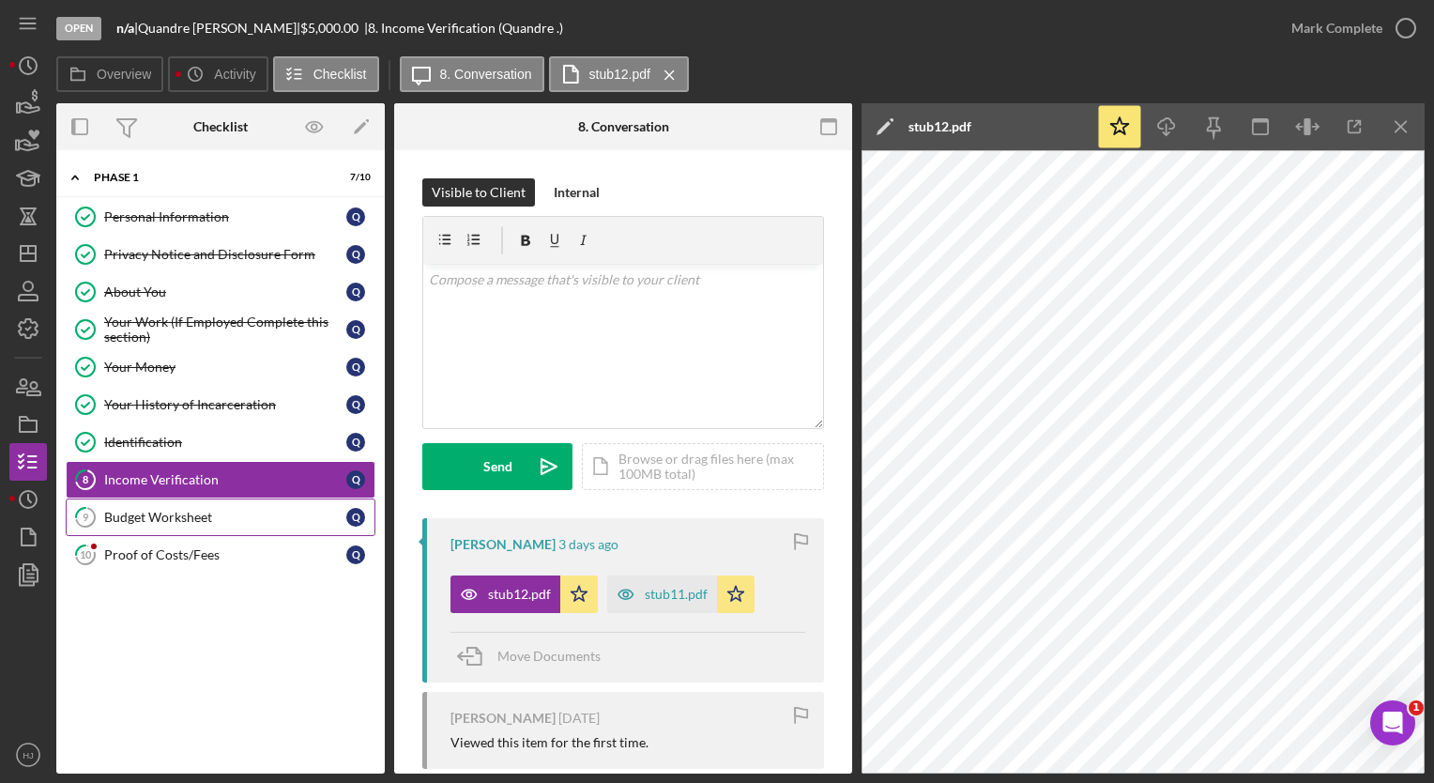
click at [169, 511] on div "Budget Worksheet" at bounding box center [225, 517] width 242 height 15
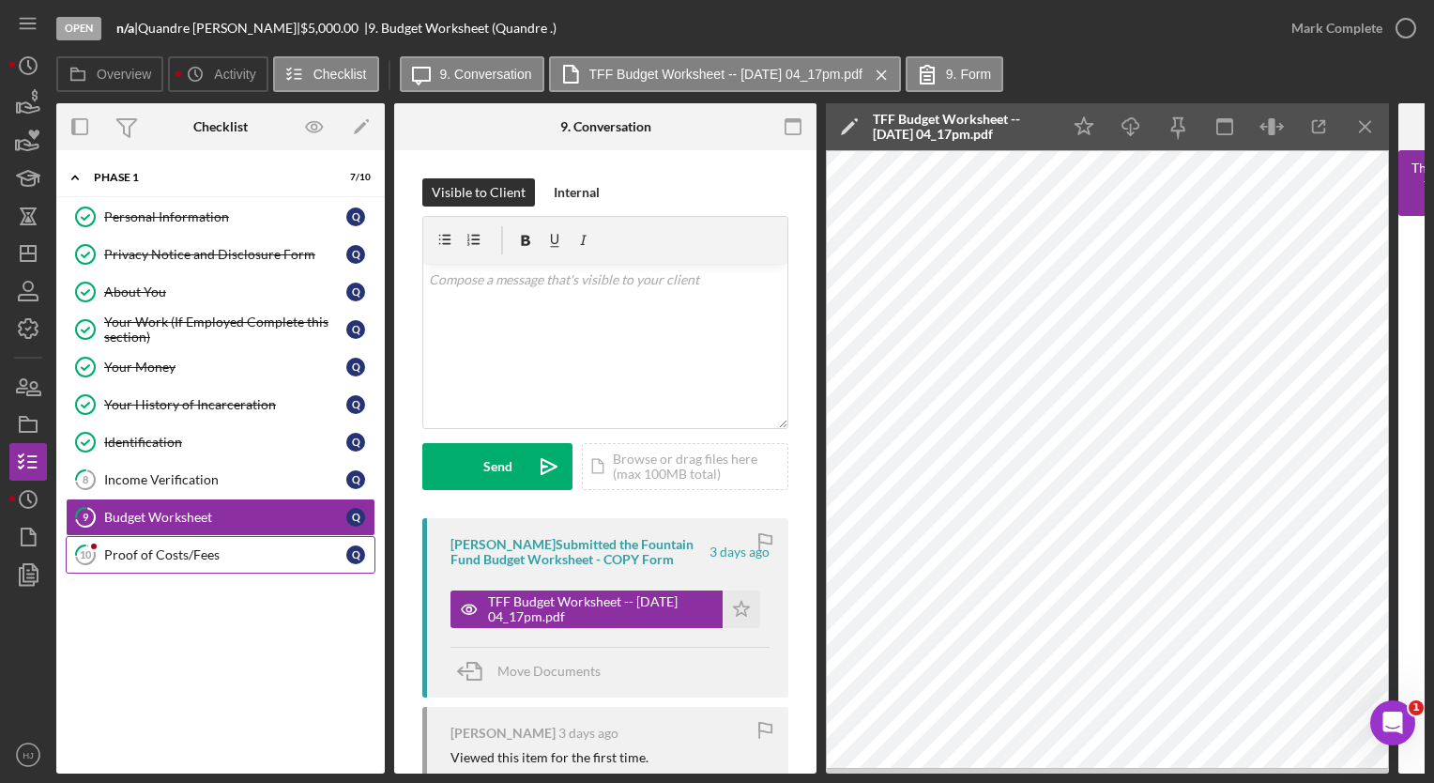
click at [166, 558] on div "Proof of Costs/Fees" at bounding box center [225, 554] width 242 height 15
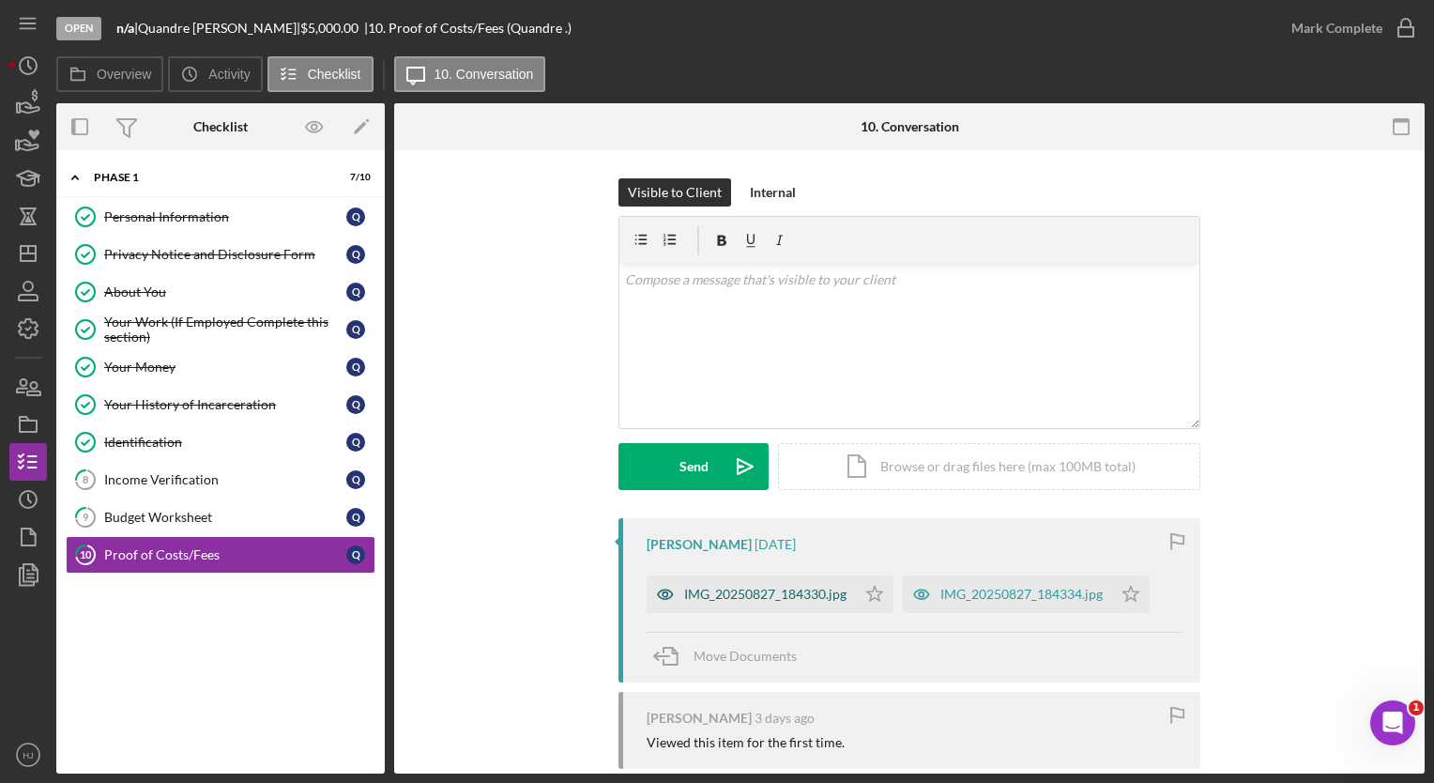
click at [803, 603] on div "IMG_20250827_184330.jpg" at bounding box center [751, 594] width 209 height 38
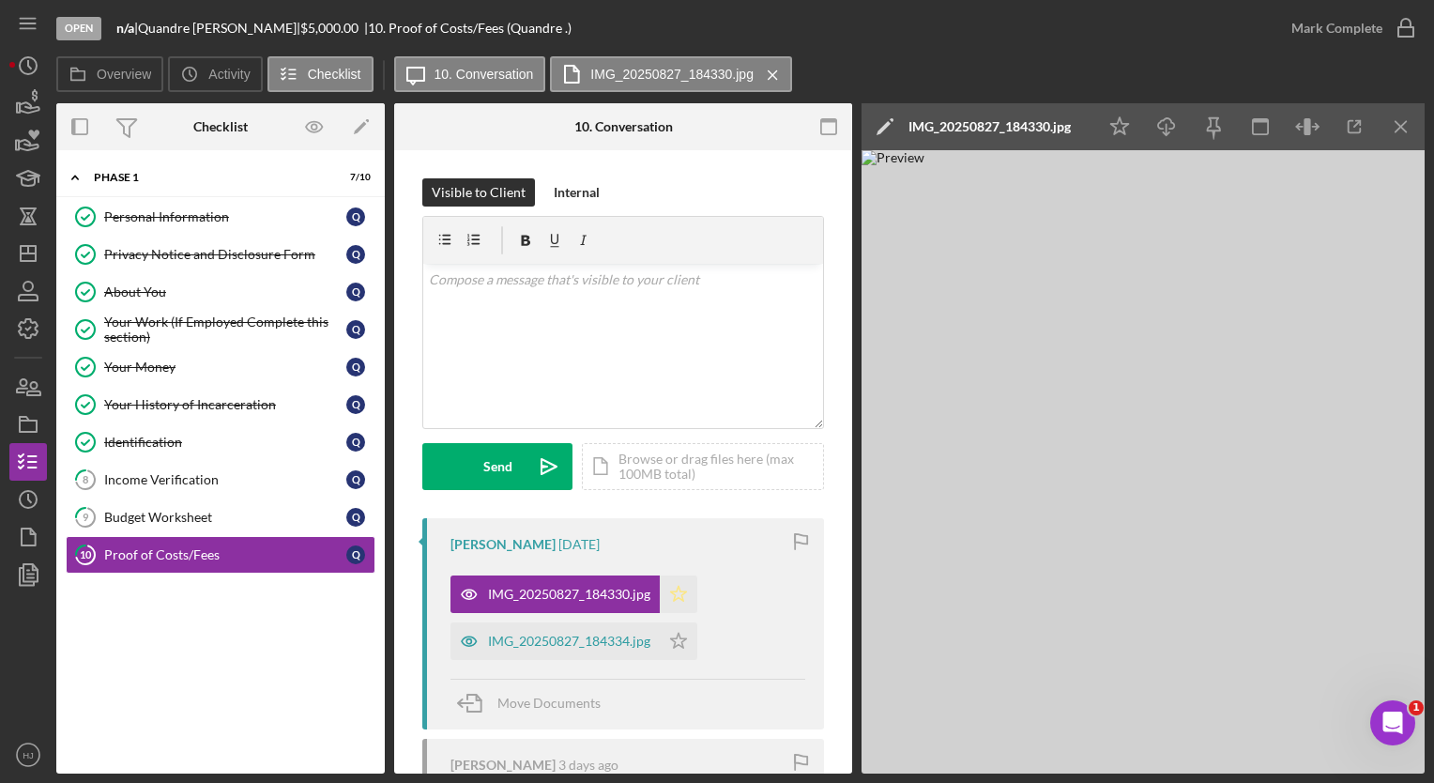
click at [677, 599] on icon "Icon/Star" at bounding box center [679, 594] width 38 height 38
click at [592, 629] on div "IMG_20250827_184334.jpg" at bounding box center [555, 641] width 209 height 38
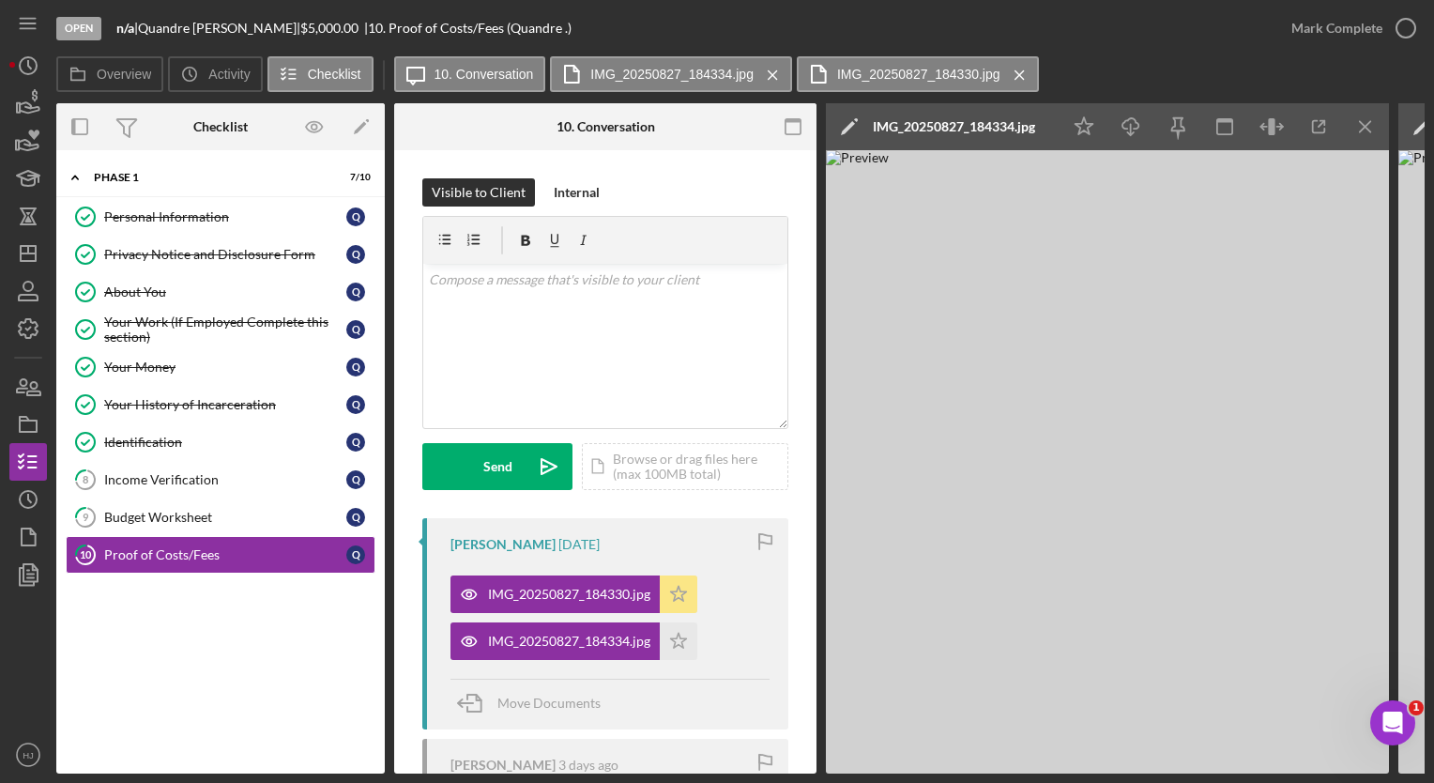
click at [680, 607] on icon "Icon/Star" at bounding box center [679, 594] width 38 height 38
click at [683, 601] on polygon "button" at bounding box center [679, 593] width 16 height 15
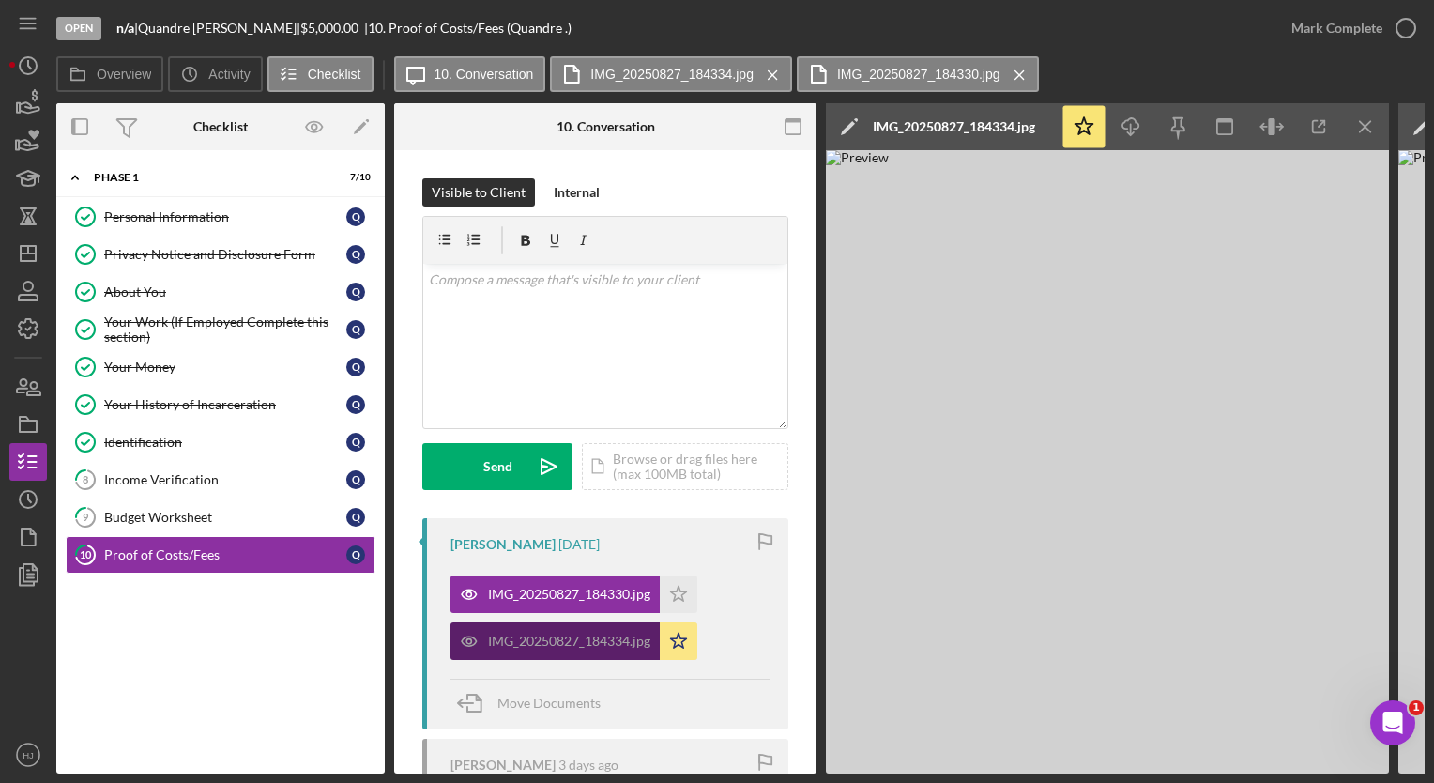
click at [552, 640] on div "IMG_20250827_184334.jpg" at bounding box center [569, 641] width 162 height 15
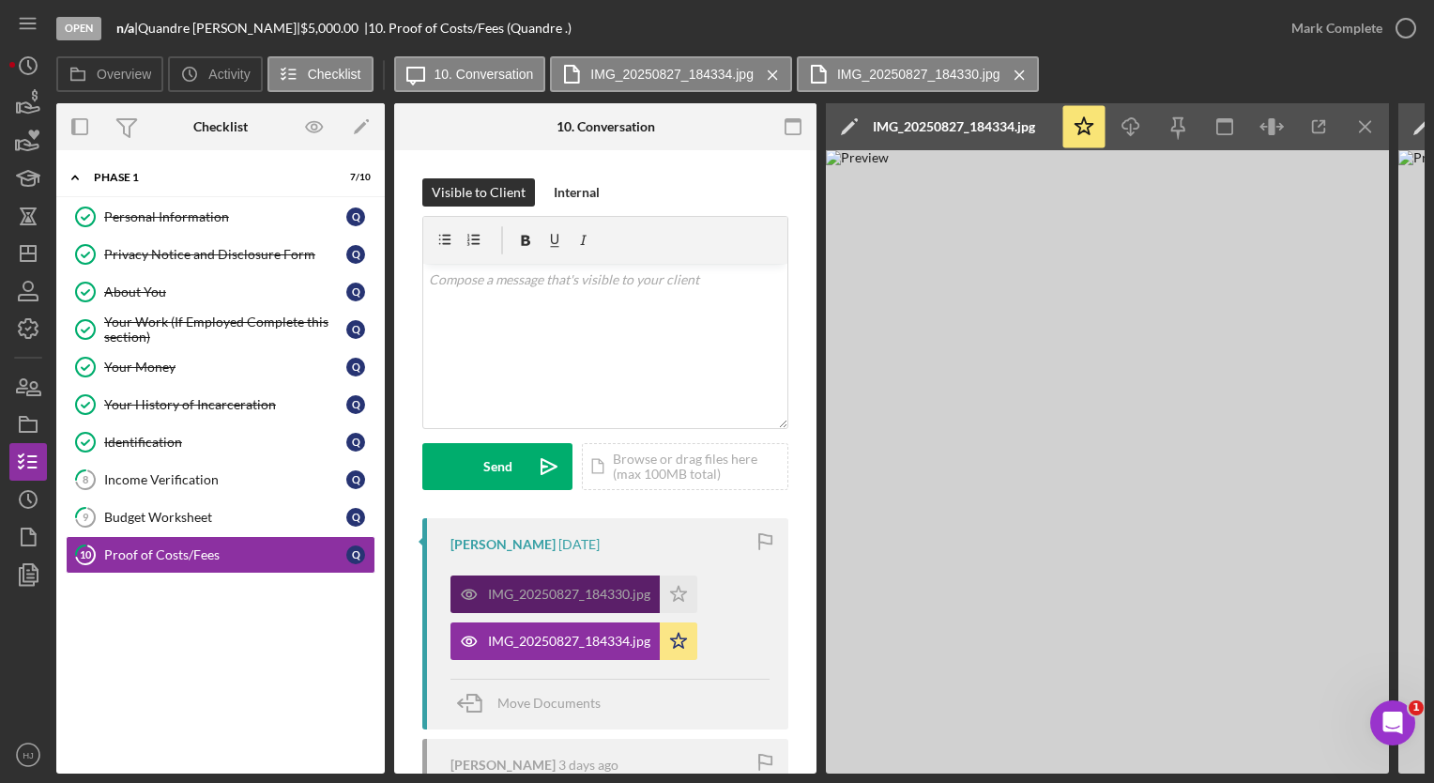
click at [557, 587] on div "IMG_20250827_184330.jpg" at bounding box center [569, 594] width 162 height 15
click at [509, 573] on div "IMG_20250827_184330.jpg Icon/Star" at bounding box center [579, 589] width 256 height 47
click at [517, 587] on div "IMG_20250827_184330.jpg" at bounding box center [569, 594] width 162 height 15
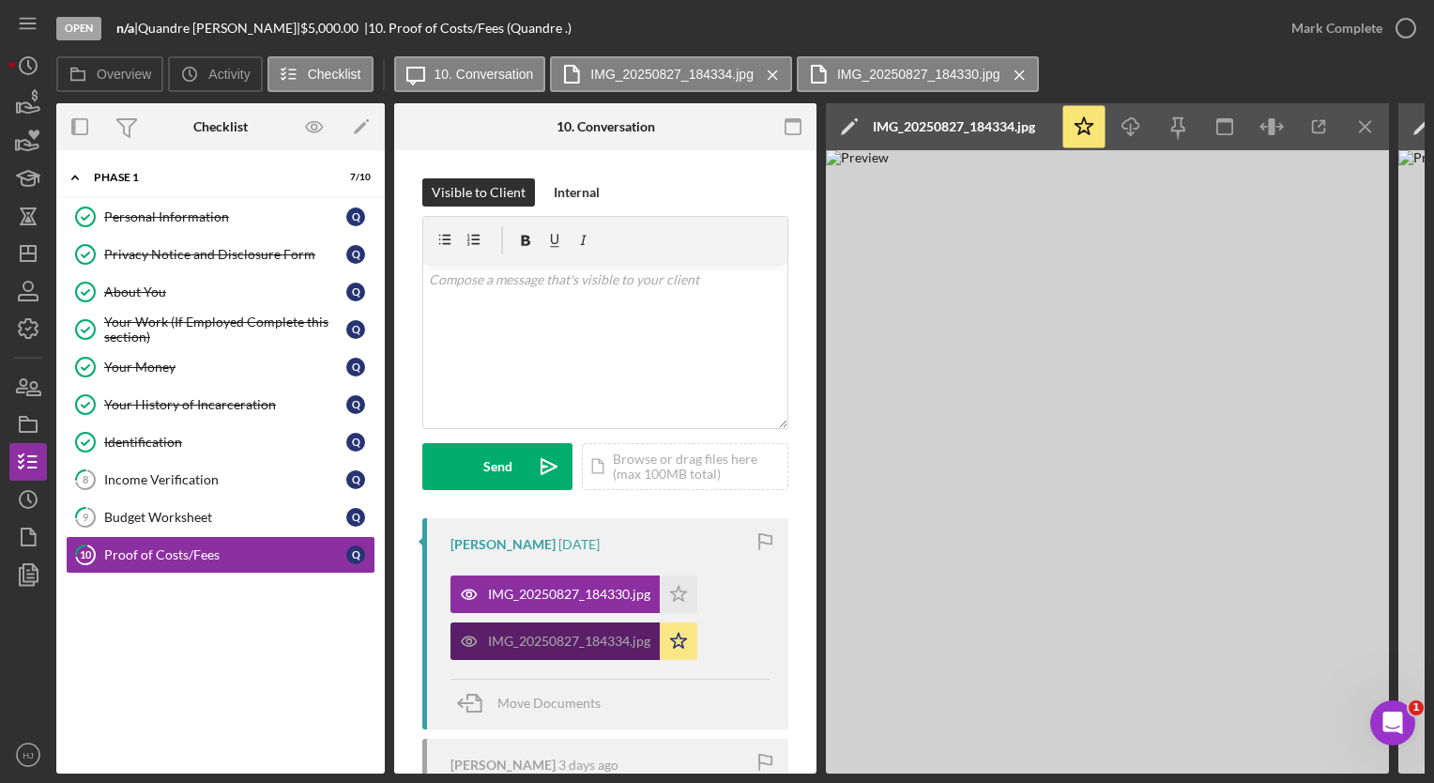
click at [546, 646] on div "IMG_20250827_184334.jpg" at bounding box center [569, 641] width 162 height 15
click at [1358, 130] on icon "Icon/Menu Close" at bounding box center [1366, 127] width 42 height 42
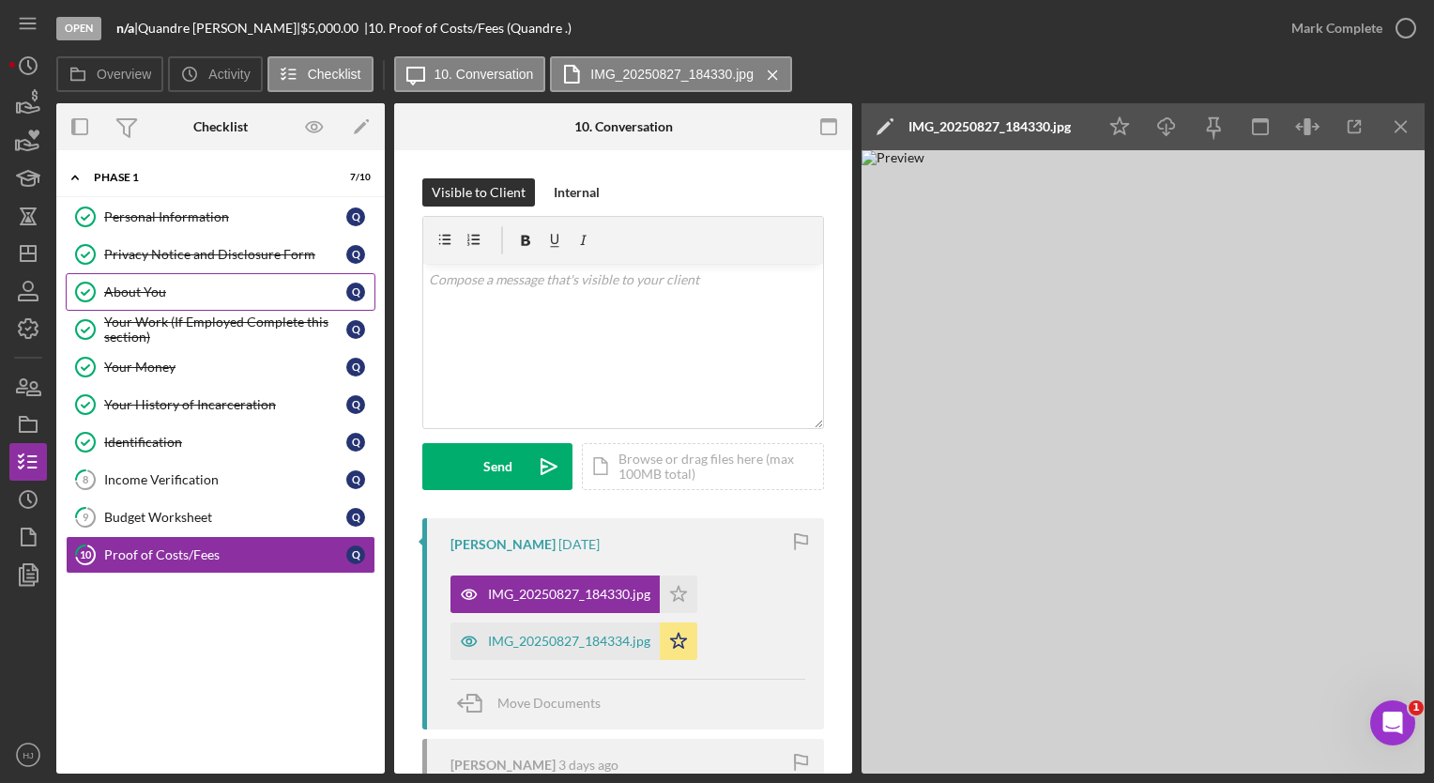
click at [169, 287] on div "About You" at bounding box center [225, 291] width 242 height 15
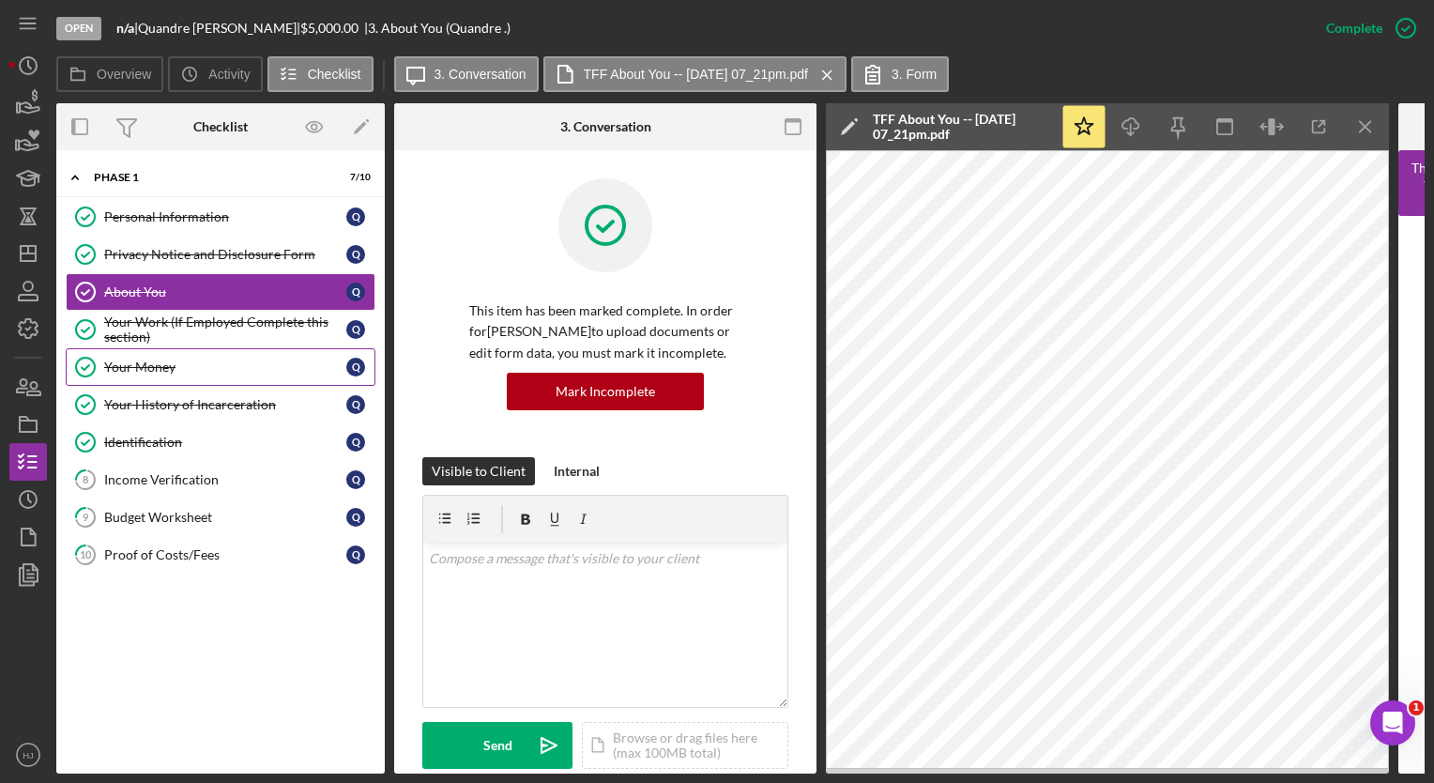
click at [160, 351] on link "Your Money Your Money Q" at bounding box center [221, 367] width 310 height 38
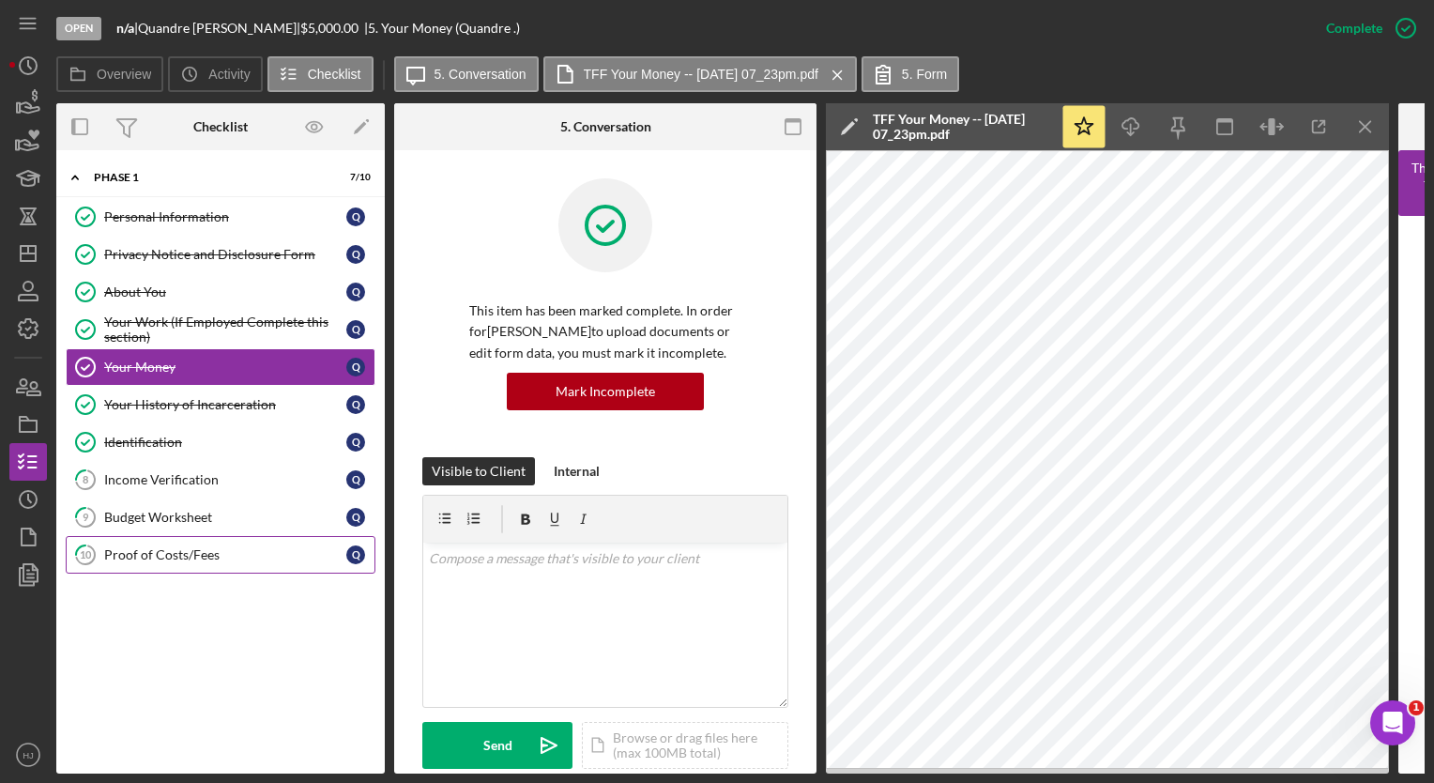
click at [251, 563] on link "10 Proof of Costs/Fees Q" at bounding box center [221, 555] width 310 height 38
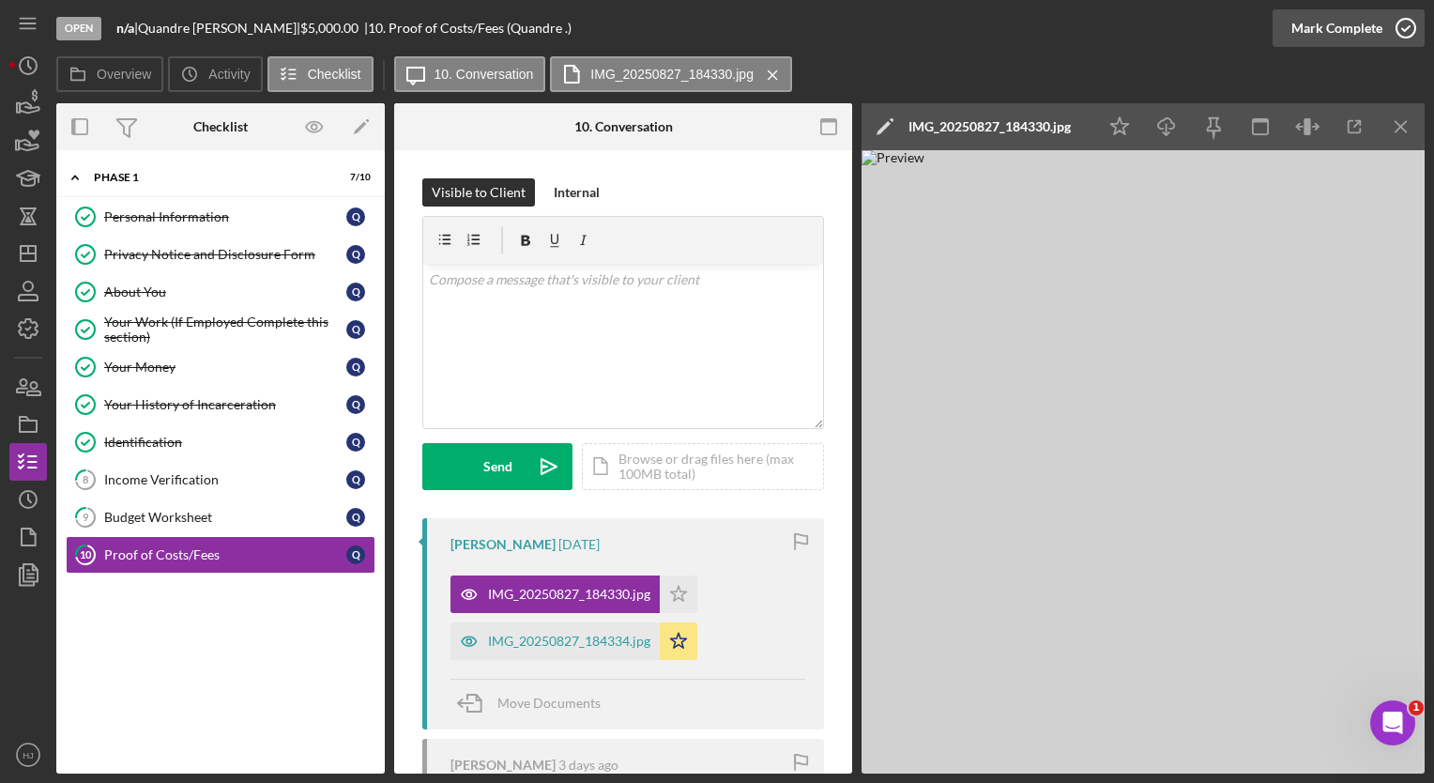
click at [1402, 36] on icon "button" at bounding box center [1406, 28] width 47 height 47
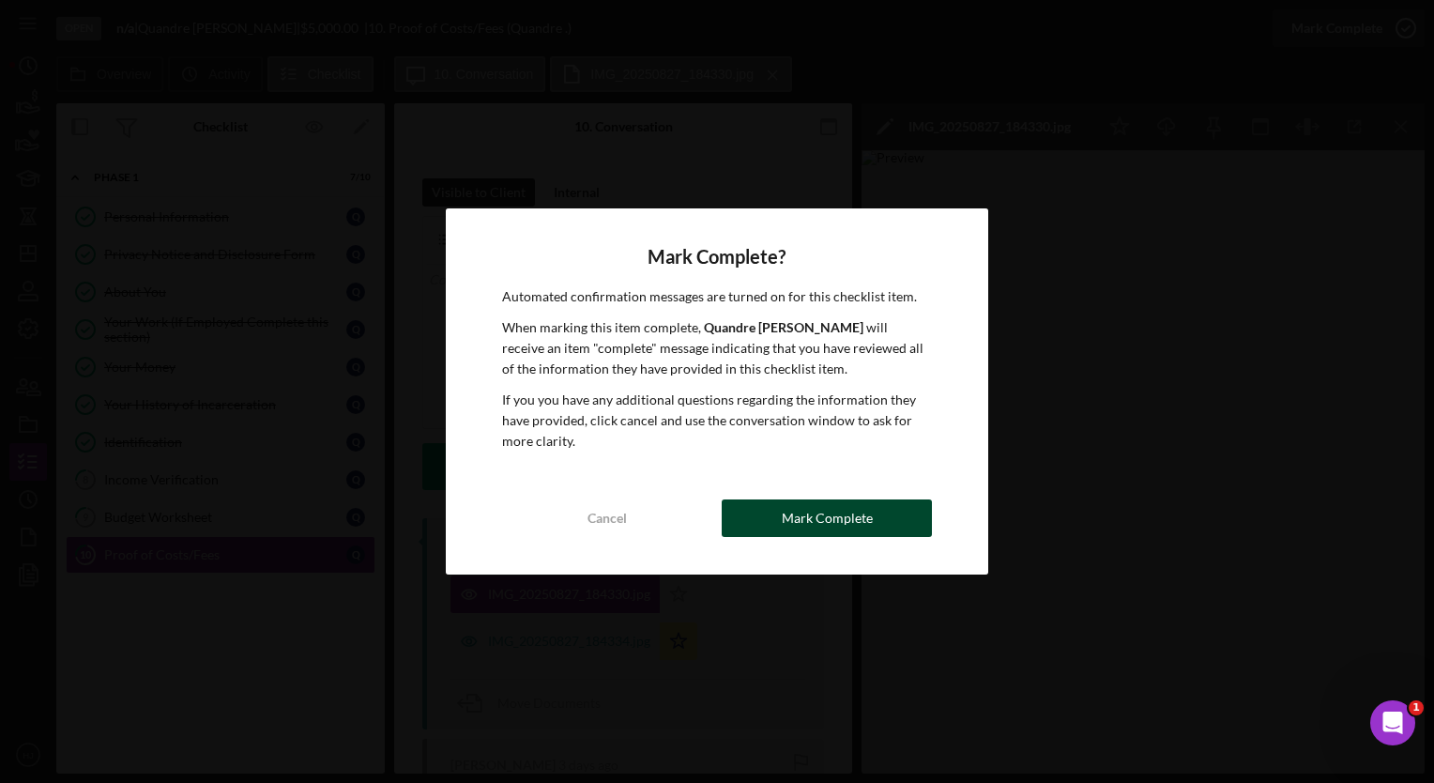
click at [814, 507] on div "Mark Complete" at bounding box center [827, 518] width 91 height 38
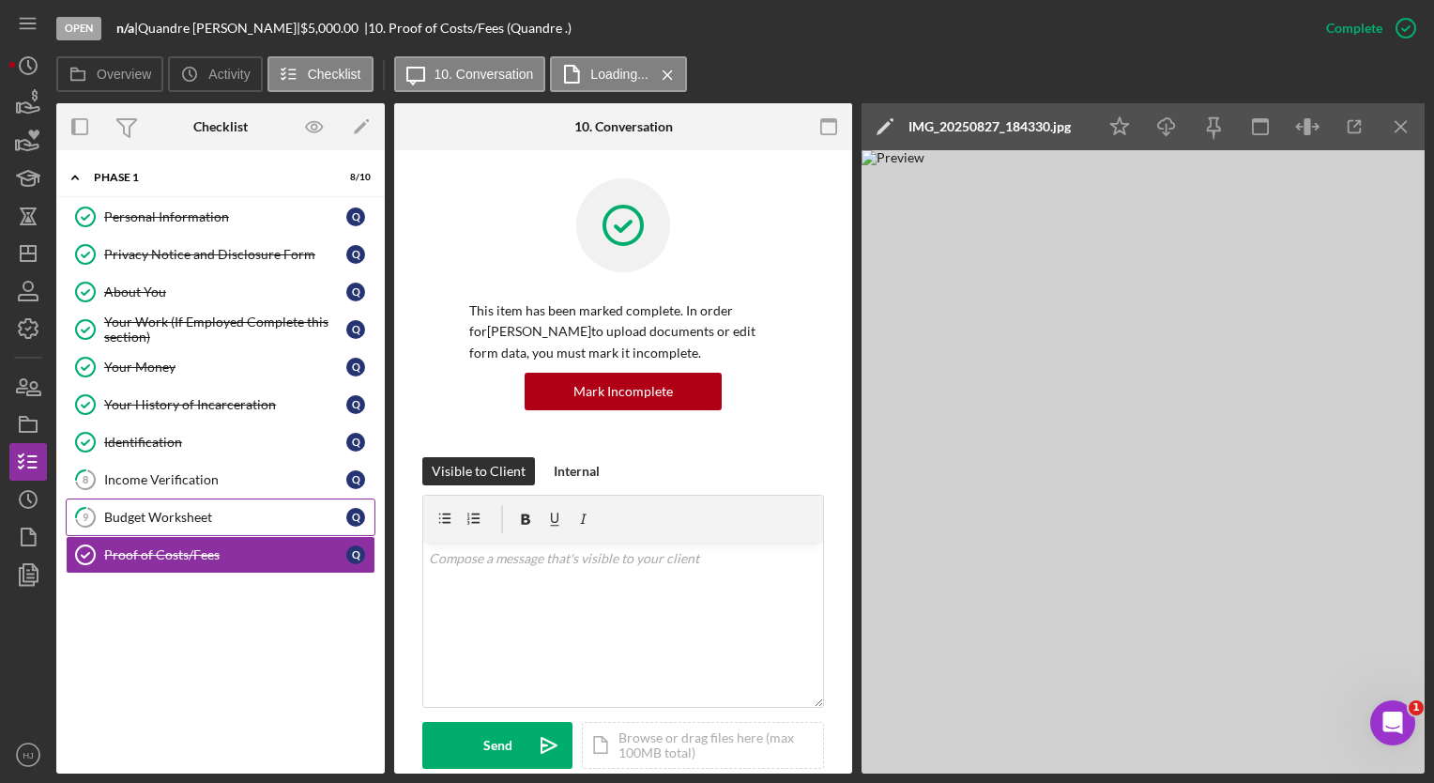
click at [151, 510] on div "Budget Worksheet" at bounding box center [225, 517] width 242 height 15
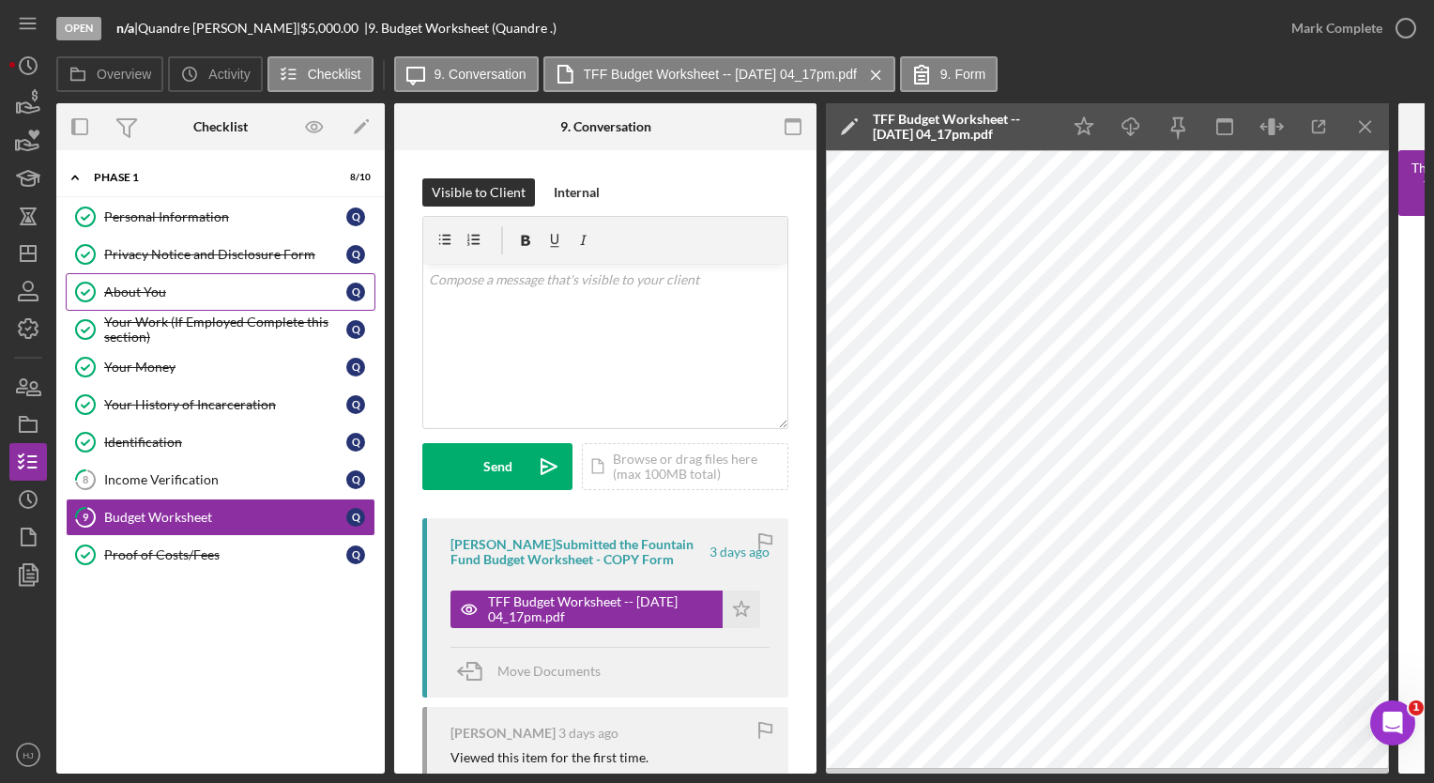
click at [106, 285] on div "About You" at bounding box center [225, 291] width 242 height 15
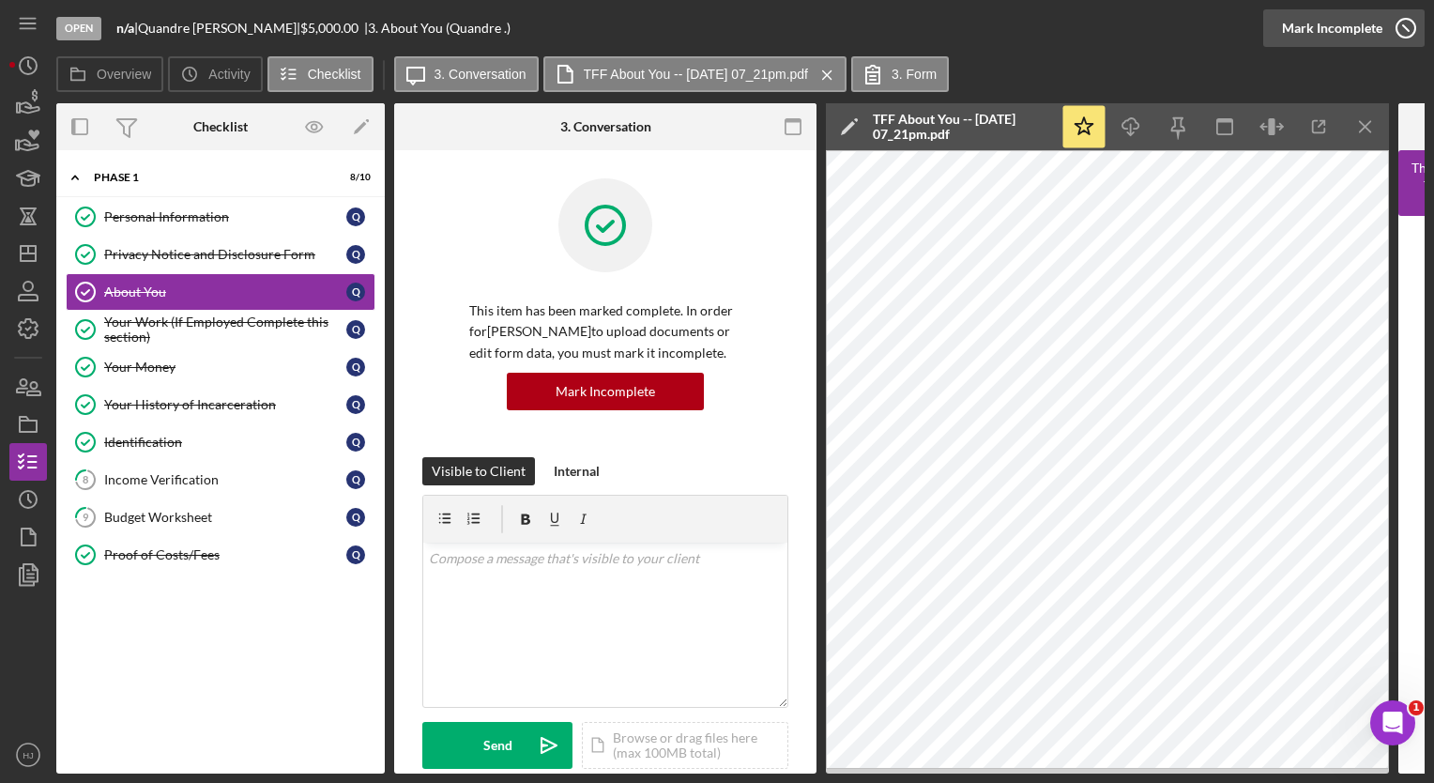
click at [1389, 24] on icon "button" at bounding box center [1406, 28] width 47 height 47
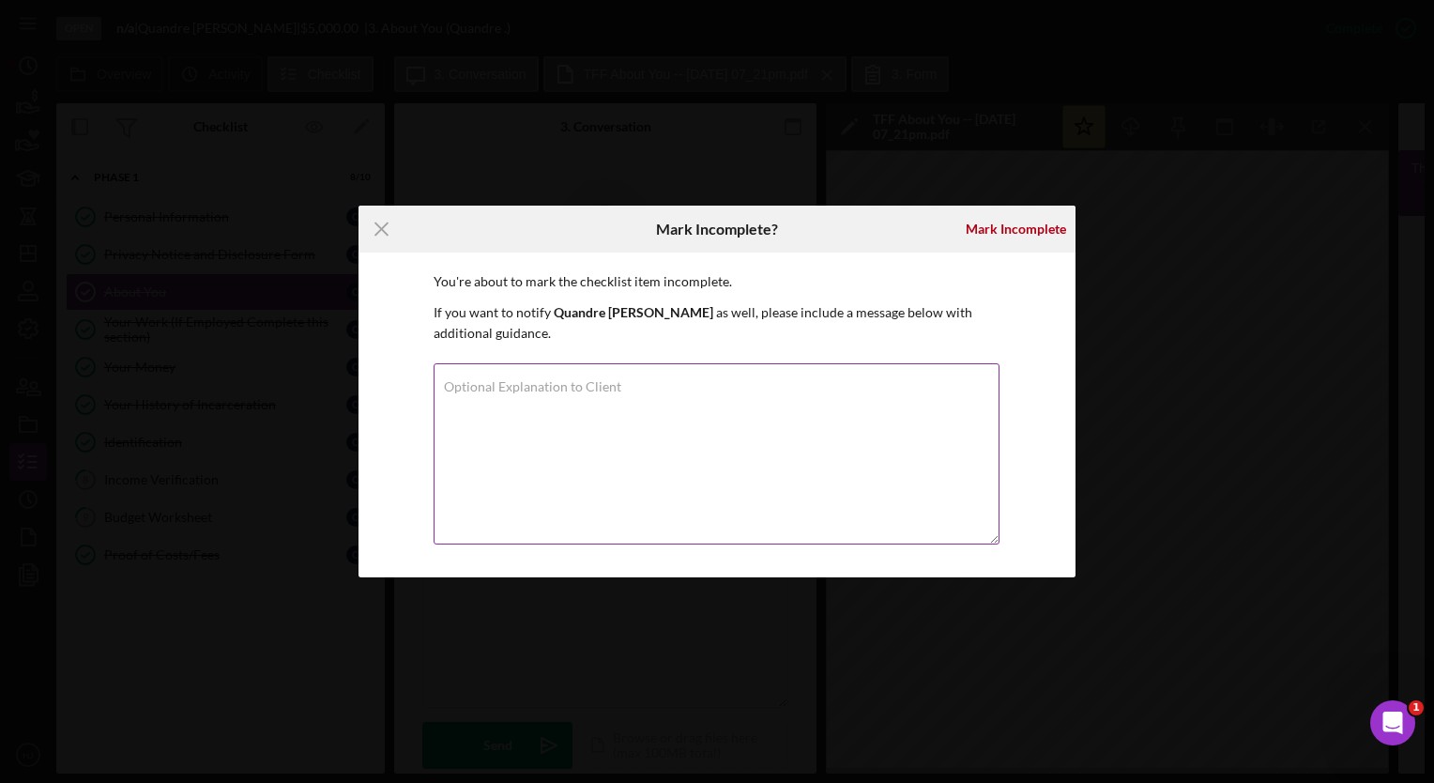
click at [596, 443] on textarea "Optional Explanation to Client" at bounding box center [717, 453] width 566 height 181
click at [567, 392] on textarea "update take-home to 4200" at bounding box center [717, 453] width 566 height 181
click at [640, 400] on textarea "update take-home to $4200" at bounding box center [717, 453] width 566 height 181
type textarea "update take-home to $4200 please."
click at [1037, 236] on div "Mark Incomplete" at bounding box center [1016, 229] width 100 height 38
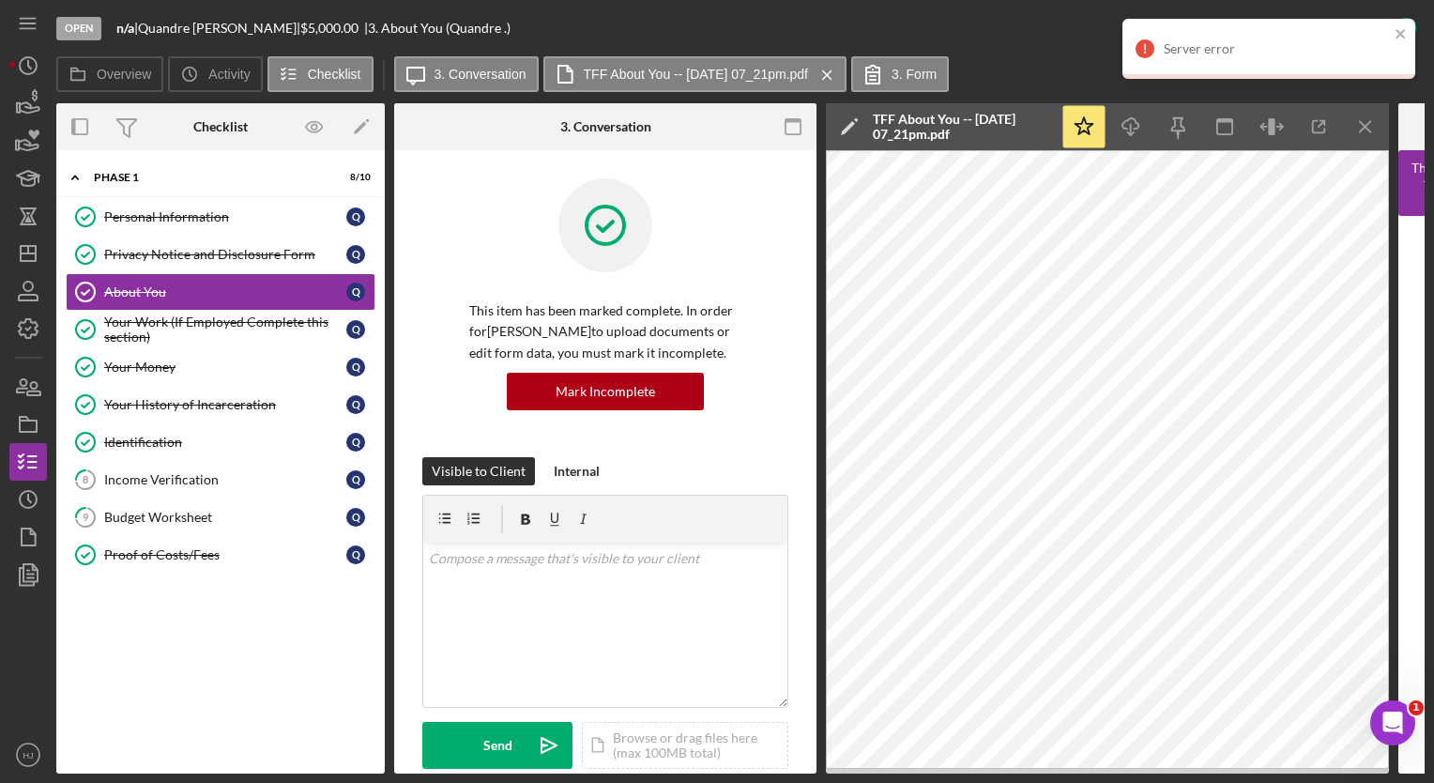
drag, startPoint x: 1408, startPoint y: 41, endPoint x: 1068, endPoint y: 50, distance: 339.9
click at [1068, 50] on div "Open n/a | [PERSON_NAME] | $5,000.00 | 3. About You (Quandre .)" at bounding box center [681, 28] width 1251 height 56
click at [1397, 33] on icon "close" at bounding box center [1401, 33] width 13 height 15
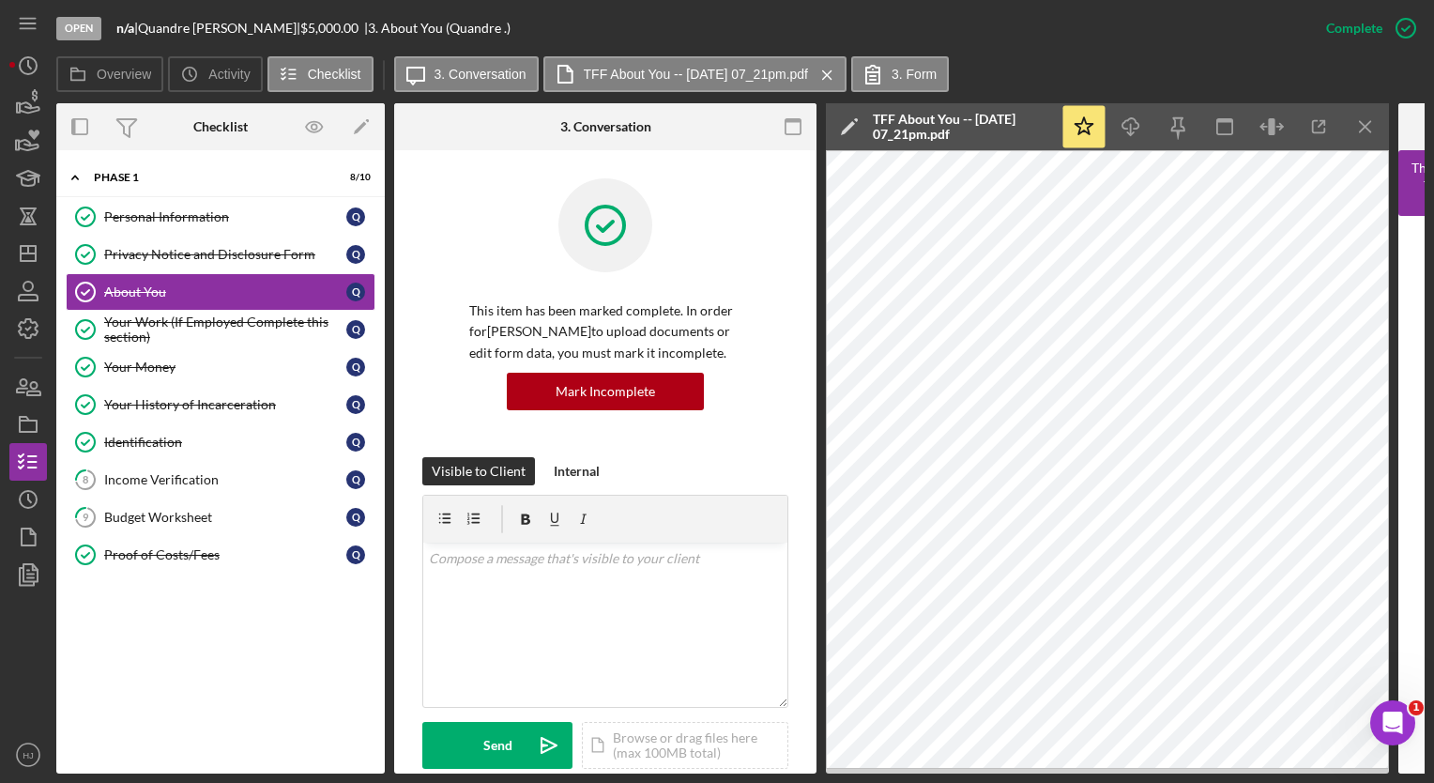
click at [0, 0] on icon "button" at bounding box center [0, 0] width 0 height 0
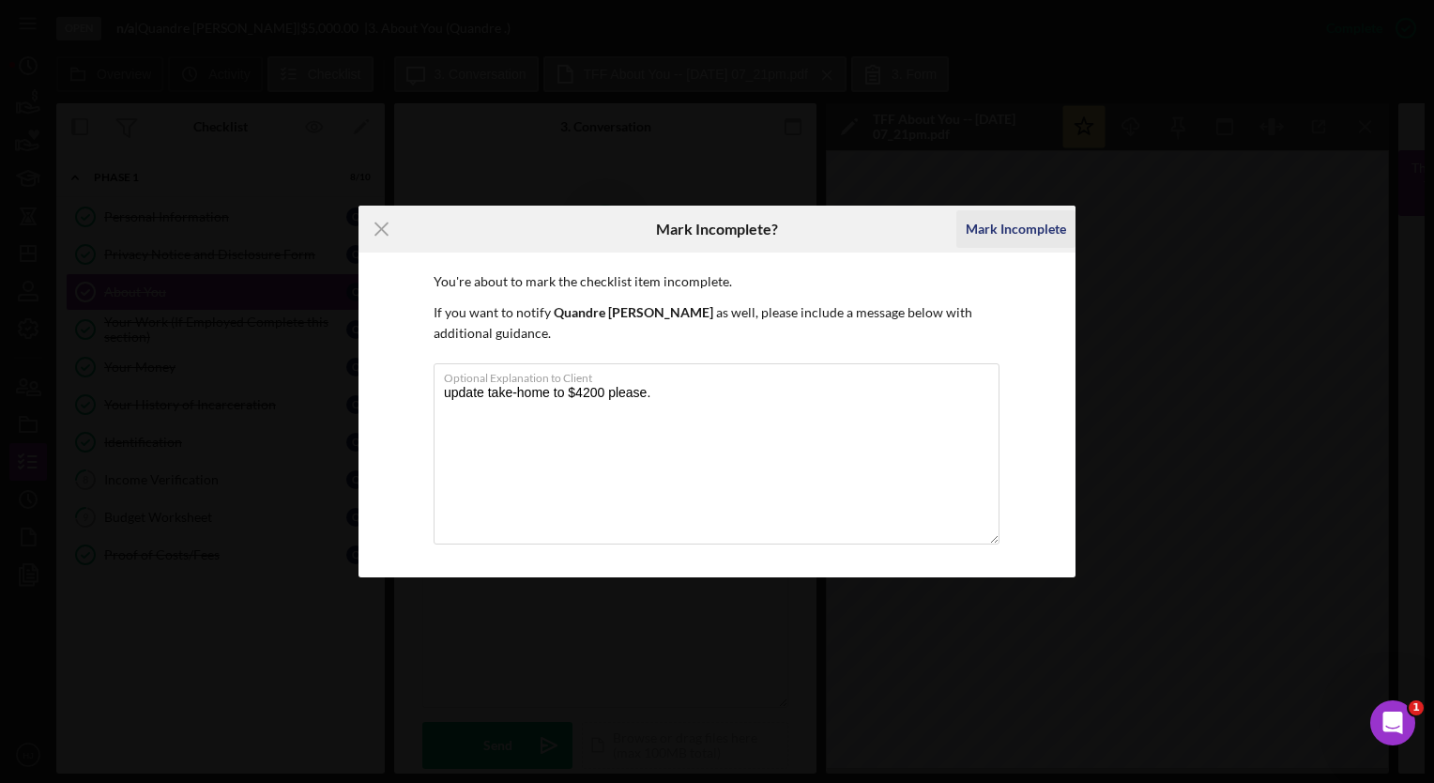
click at [990, 238] on div "Mark Incomplete" at bounding box center [1016, 229] width 100 height 38
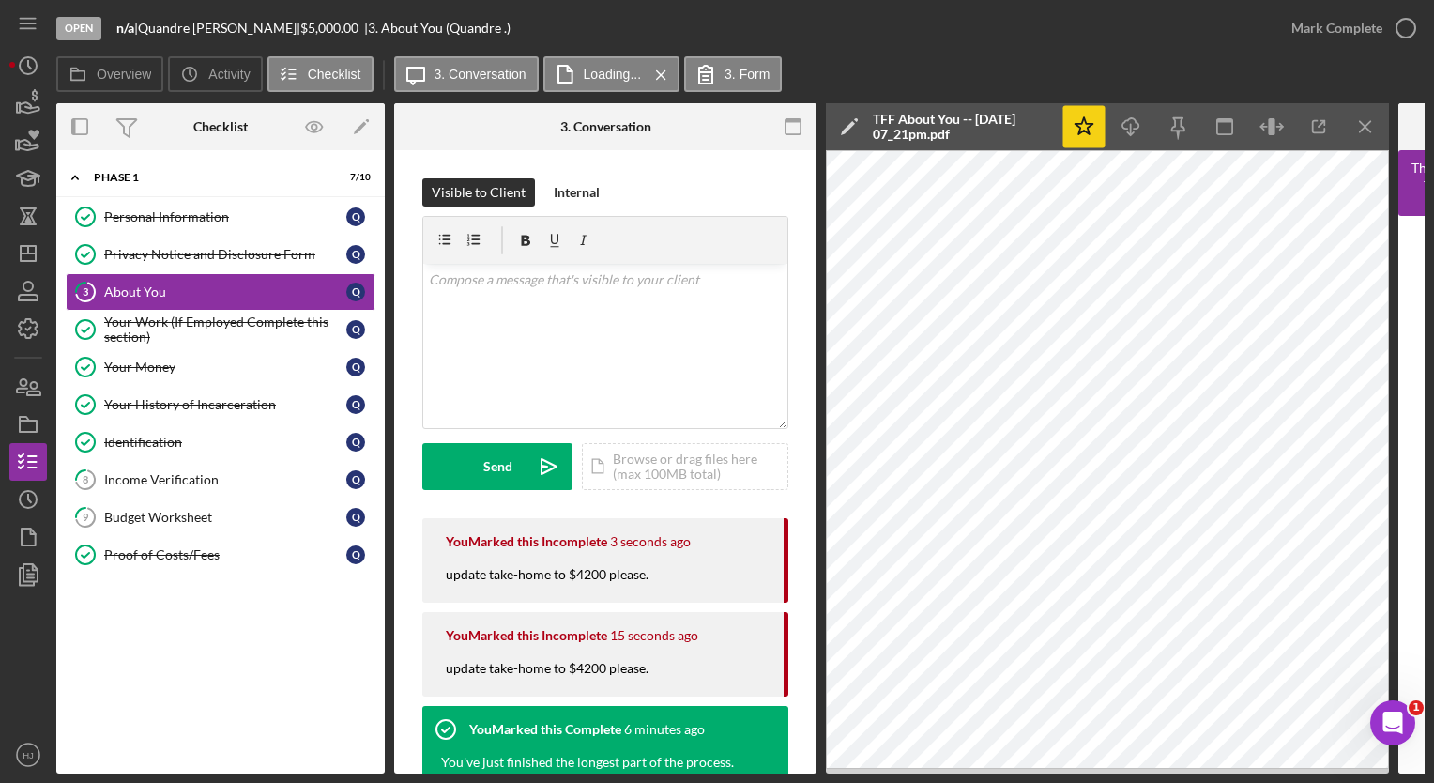
click at [1081, 122] on icon "Icon/Star" at bounding box center [1084, 127] width 42 height 42
